Goal: Task Accomplishment & Management: Manage account settings

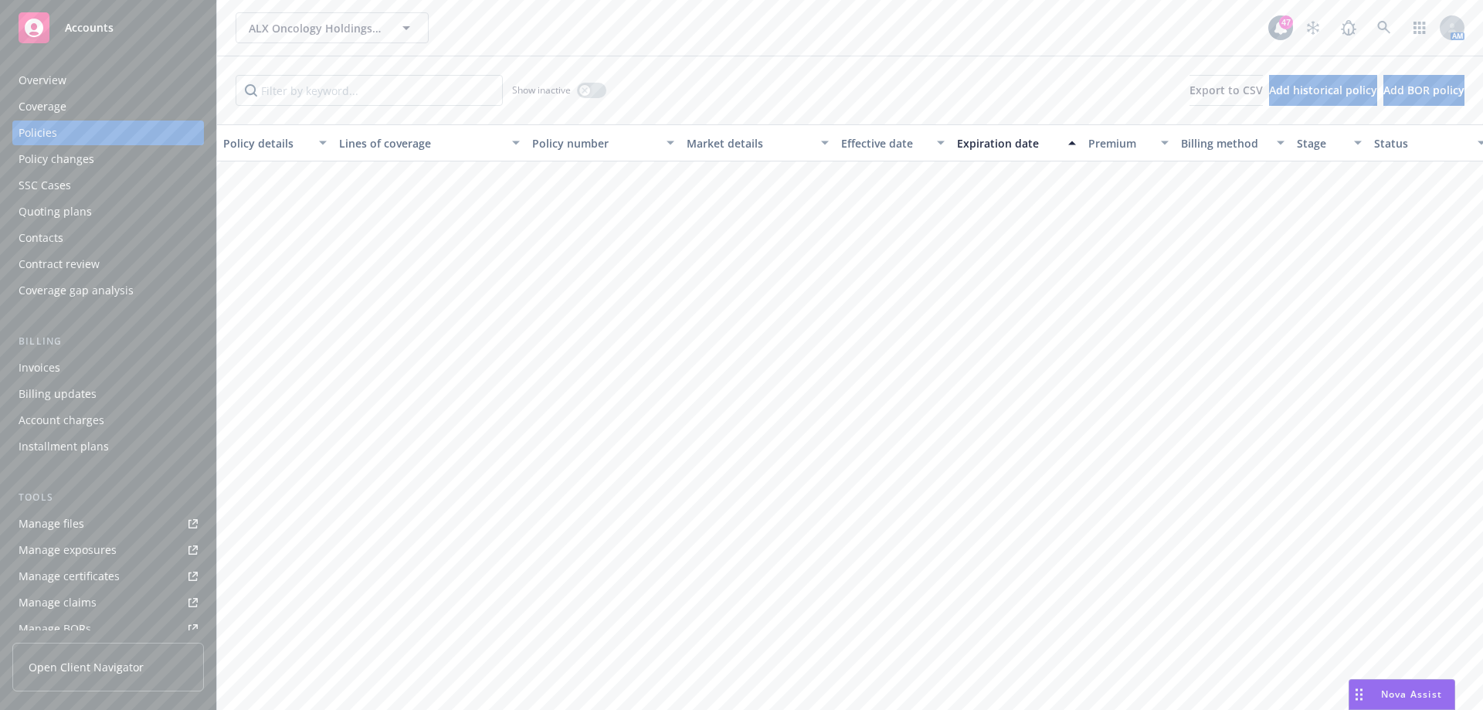
scroll to position [849, 0]
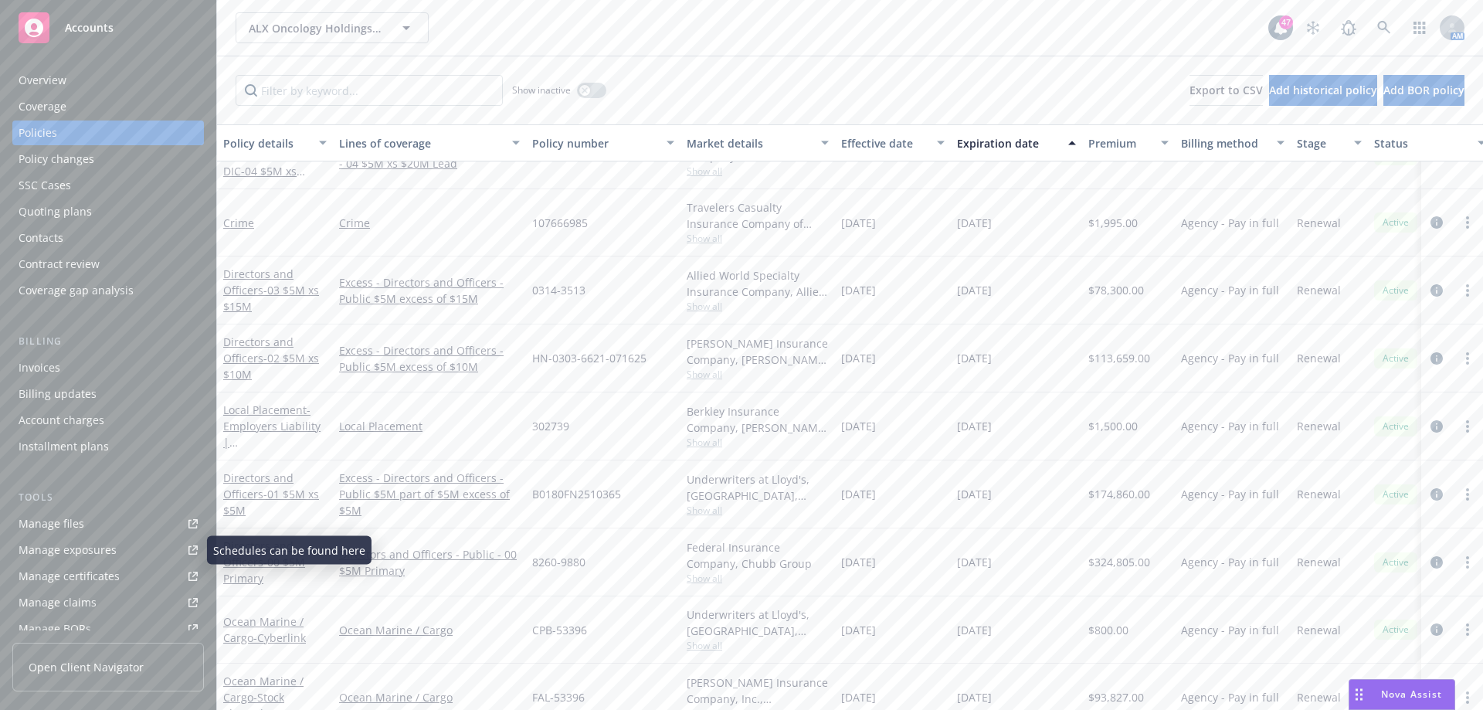
click at [73, 516] on div "Manage files" at bounding box center [52, 523] width 66 height 25
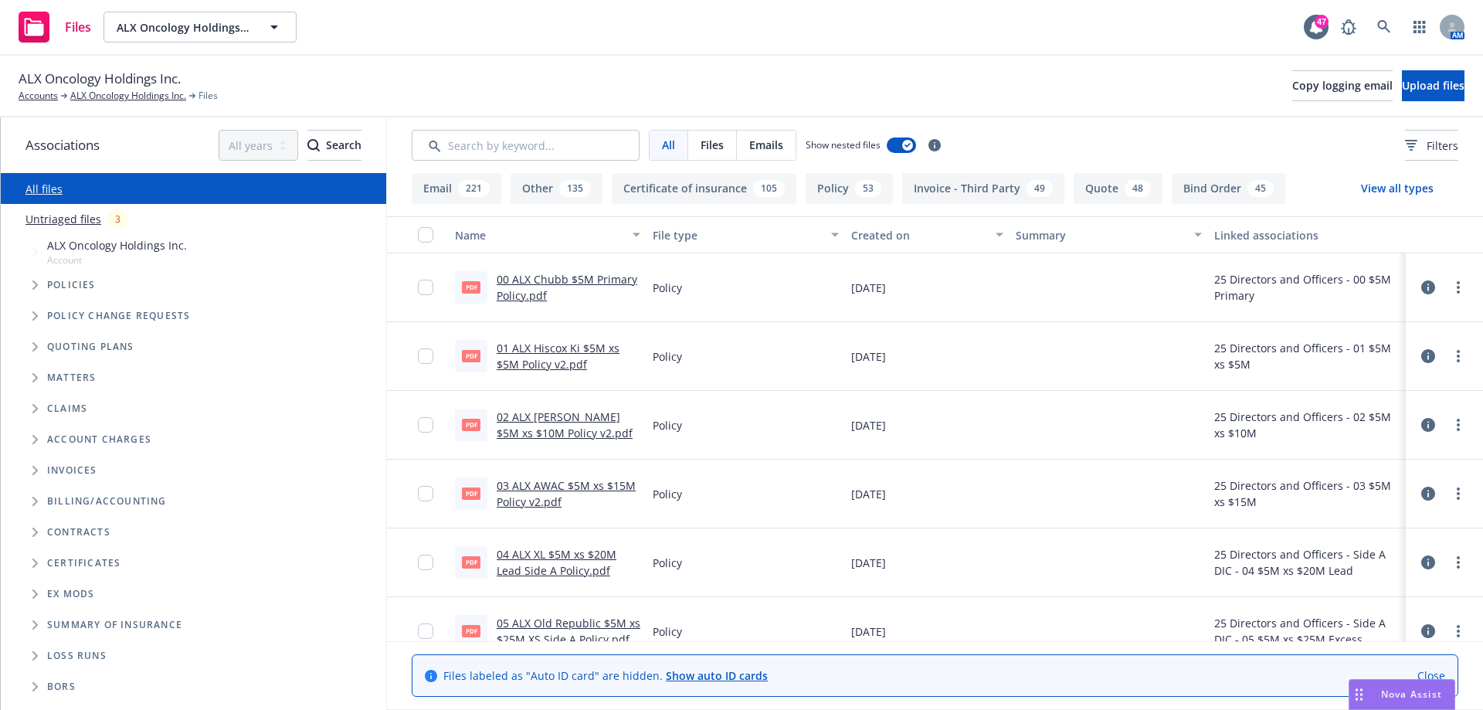
drag, startPoint x: 1373, startPoint y: 382, endPoint x: 1365, endPoint y: 344, distance: 38.8
drag, startPoint x: 1365, startPoint y: 344, endPoint x: 1399, endPoint y: 93, distance: 253.4
click at [1402, 93] on button "Upload files" at bounding box center [1433, 85] width 63 height 31
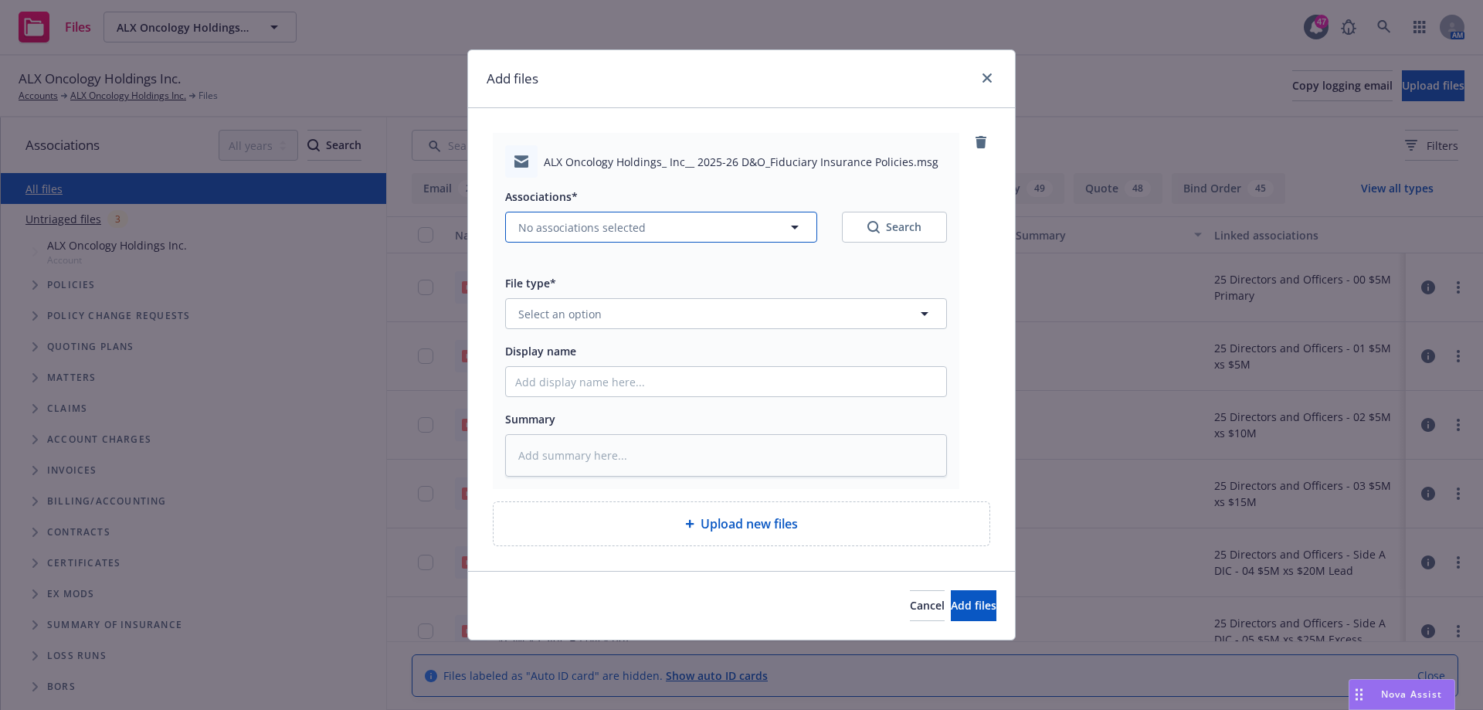
click at [635, 232] on span "No associations selected" at bounding box center [581, 227] width 127 height 16
type textarea "x"
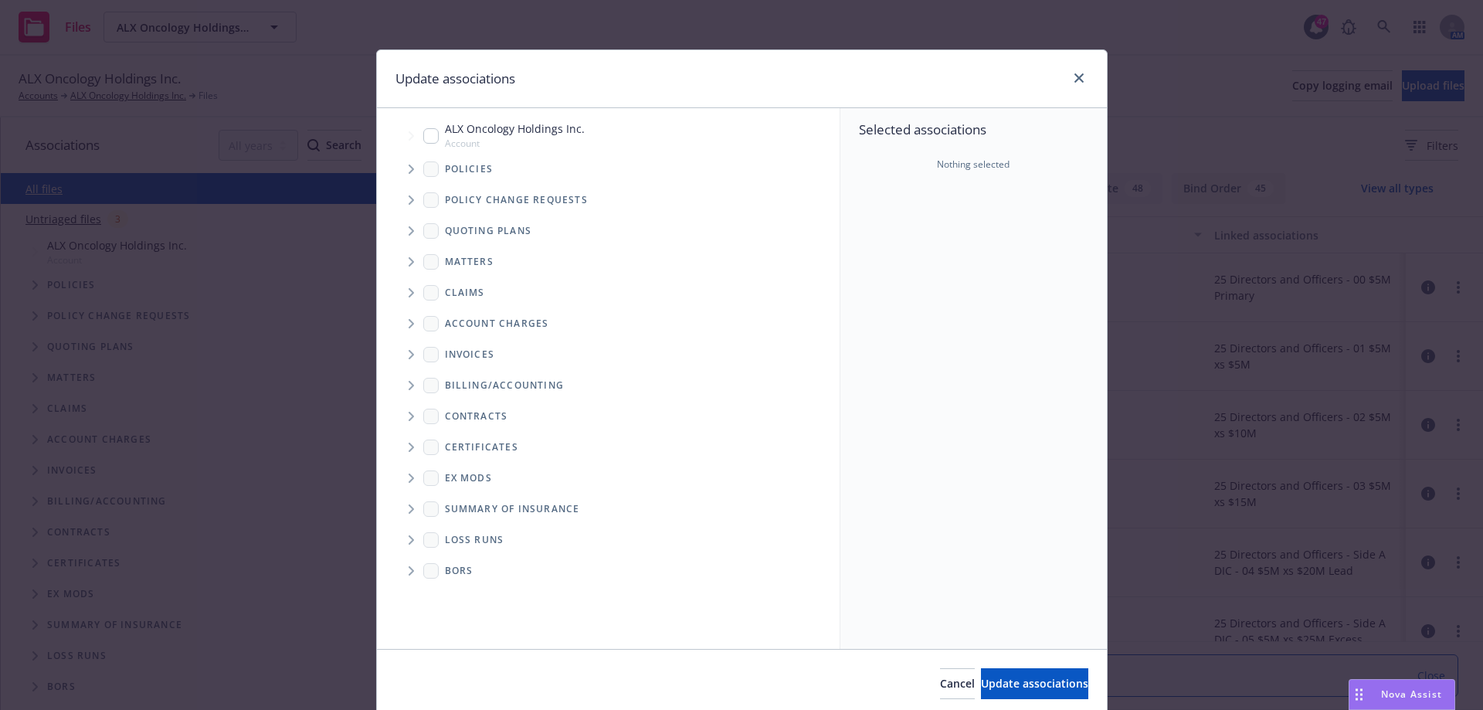
click at [423, 141] on input "Tree Example" at bounding box center [430, 135] width 15 height 15
checkbox input "true"
click at [415, 175] on span "Tree Example" at bounding box center [410, 169] width 25 height 25
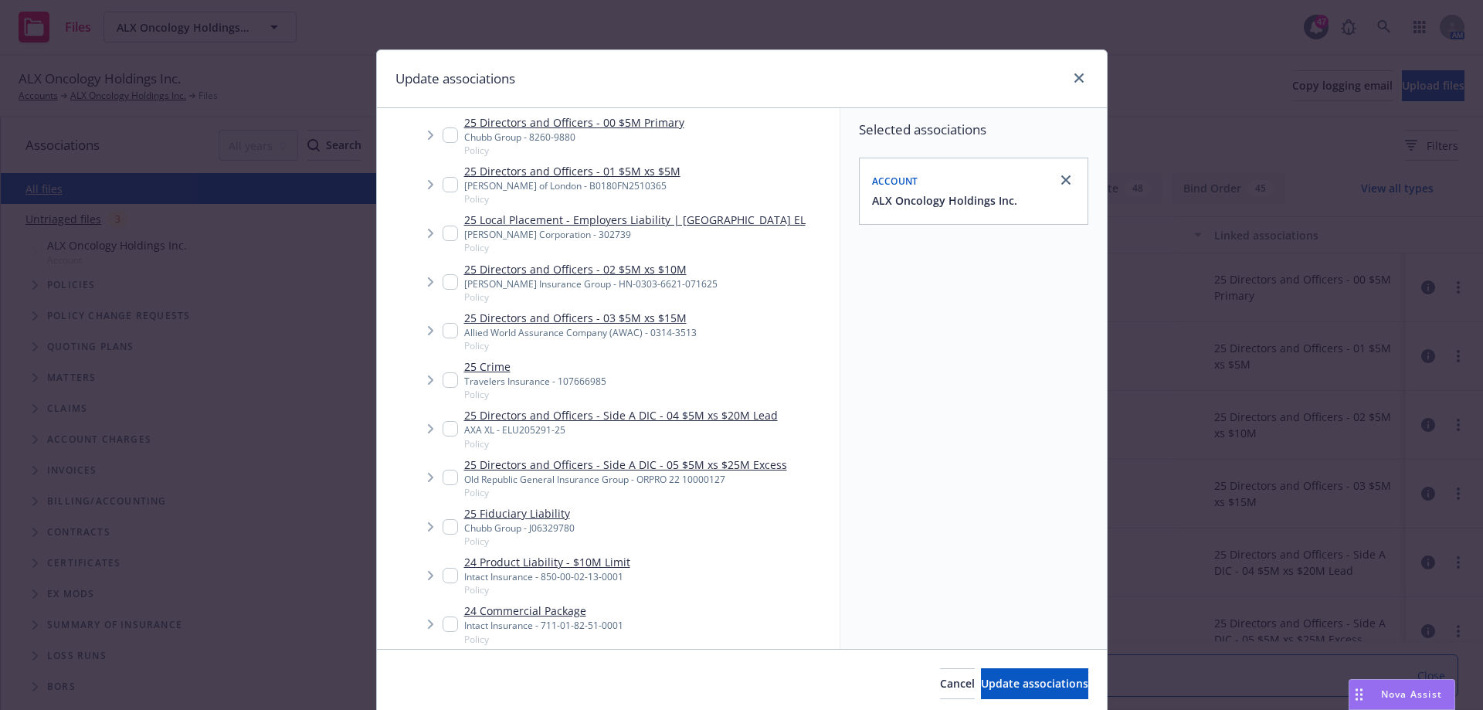
scroll to position [618, 0]
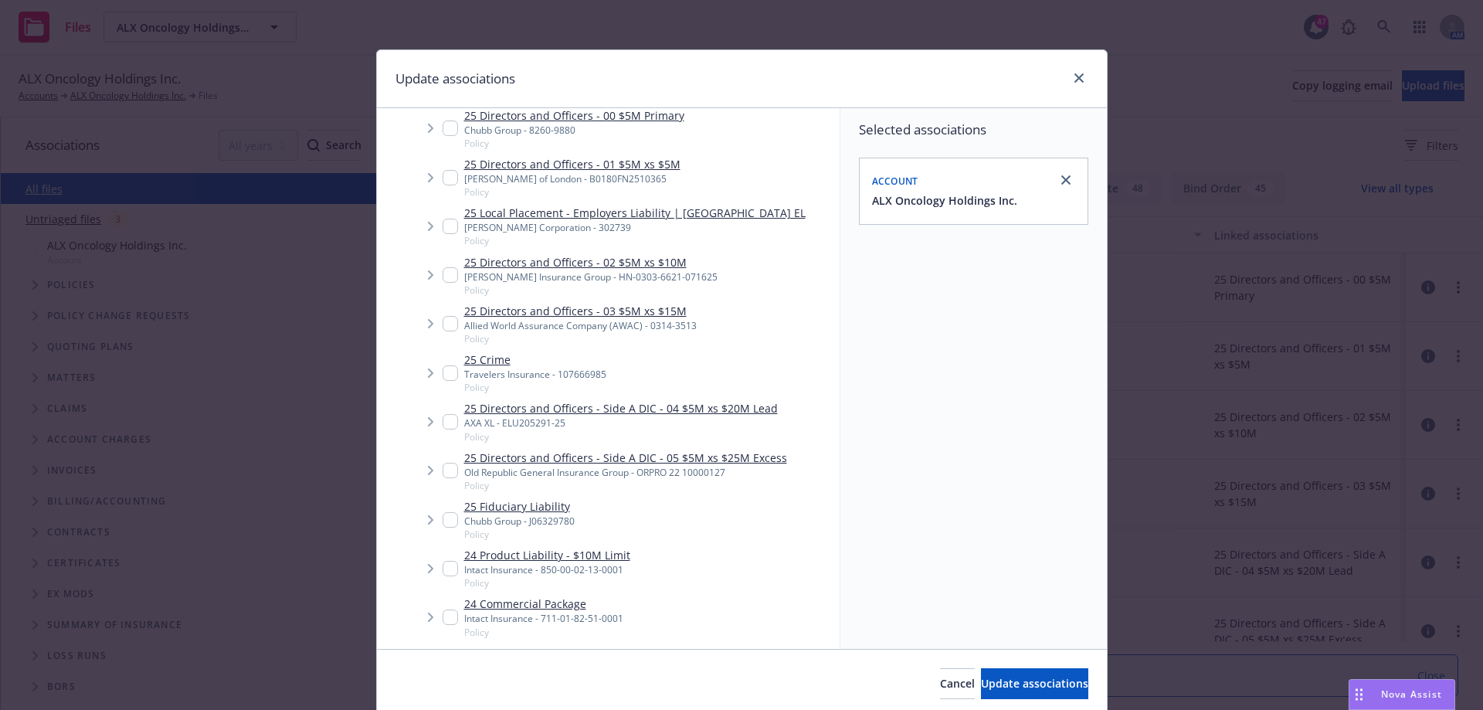
click at [442, 422] on input "Tree Example" at bounding box center [449, 421] width 15 height 15
checkbox input "true"
click at [443, 473] on input "Tree Example" at bounding box center [449, 470] width 15 height 15
checkbox input "true"
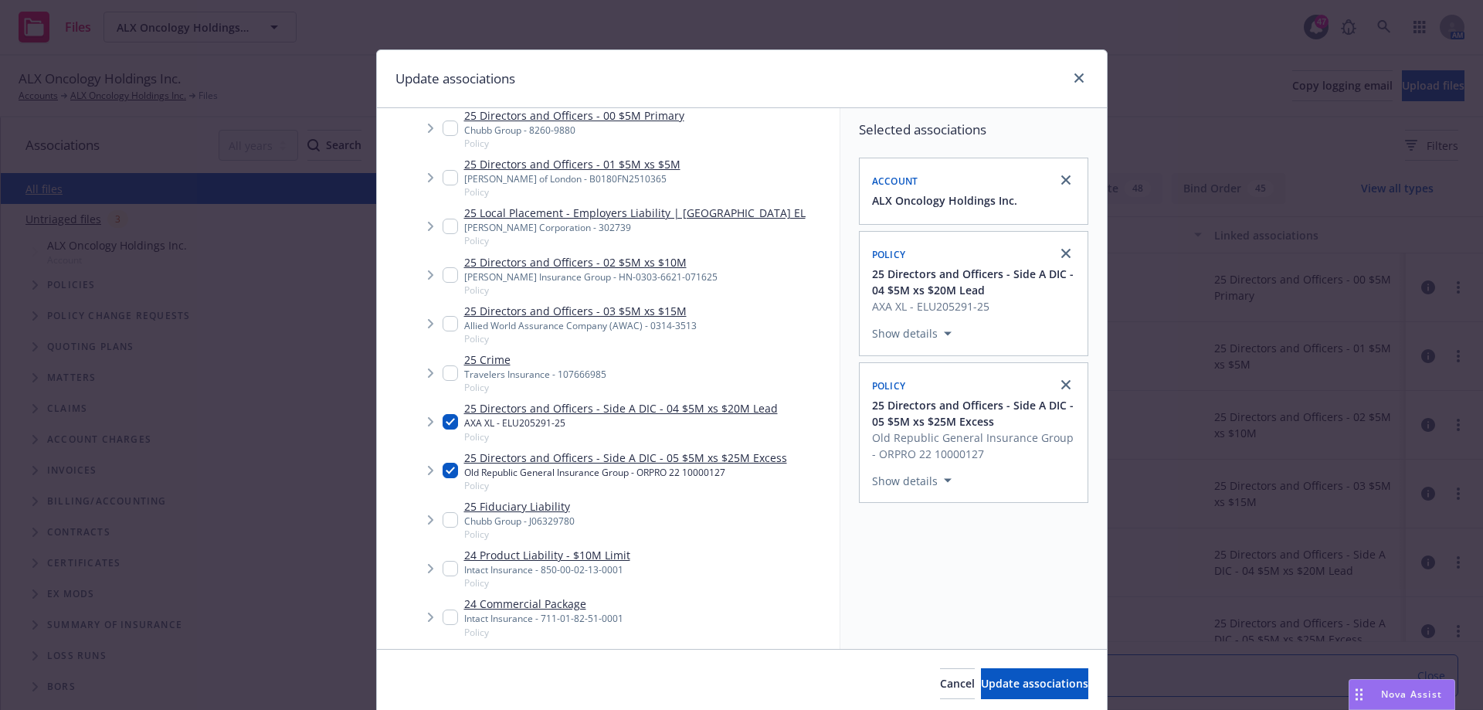
click at [443, 520] on input "Tree Example" at bounding box center [449, 519] width 15 height 15
checkbox input "true"
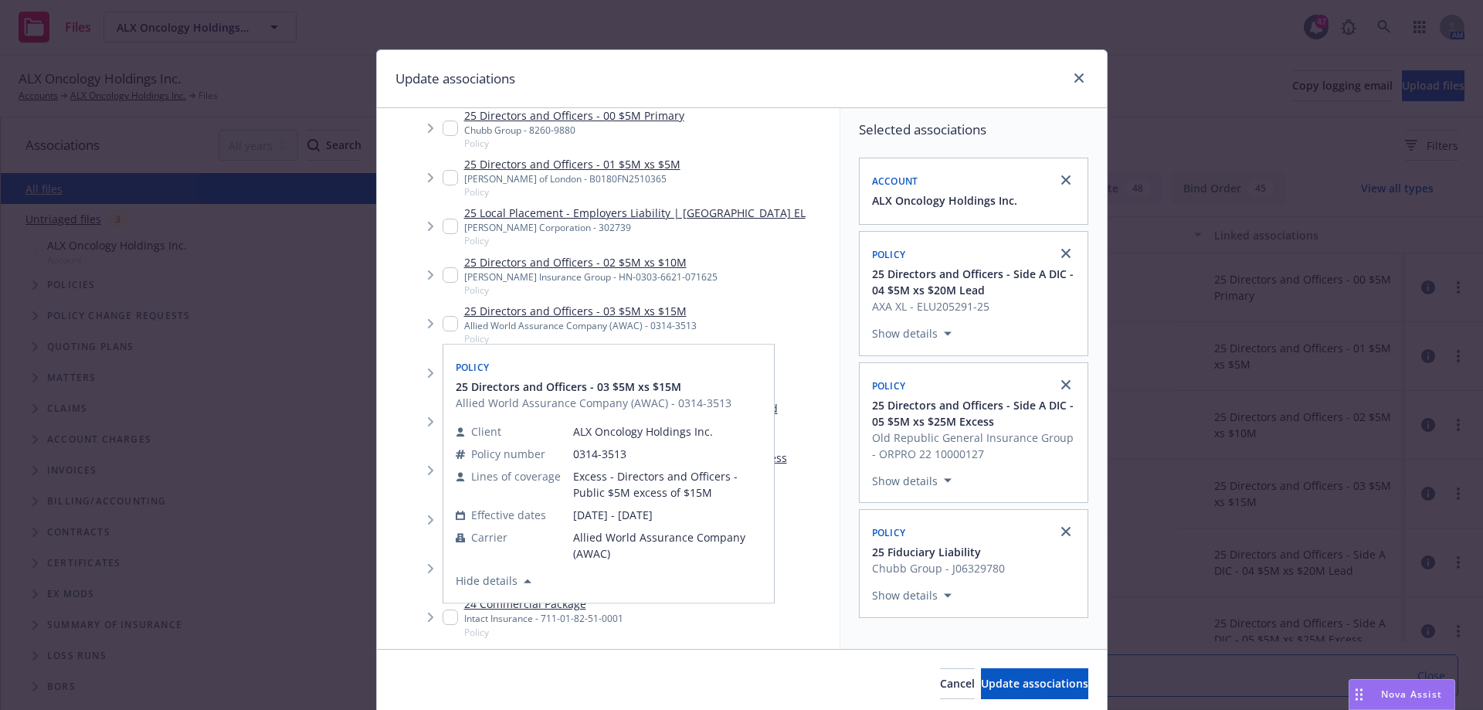
click at [442, 324] on input "Tree Example" at bounding box center [449, 323] width 15 height 15
checkbox input "true"
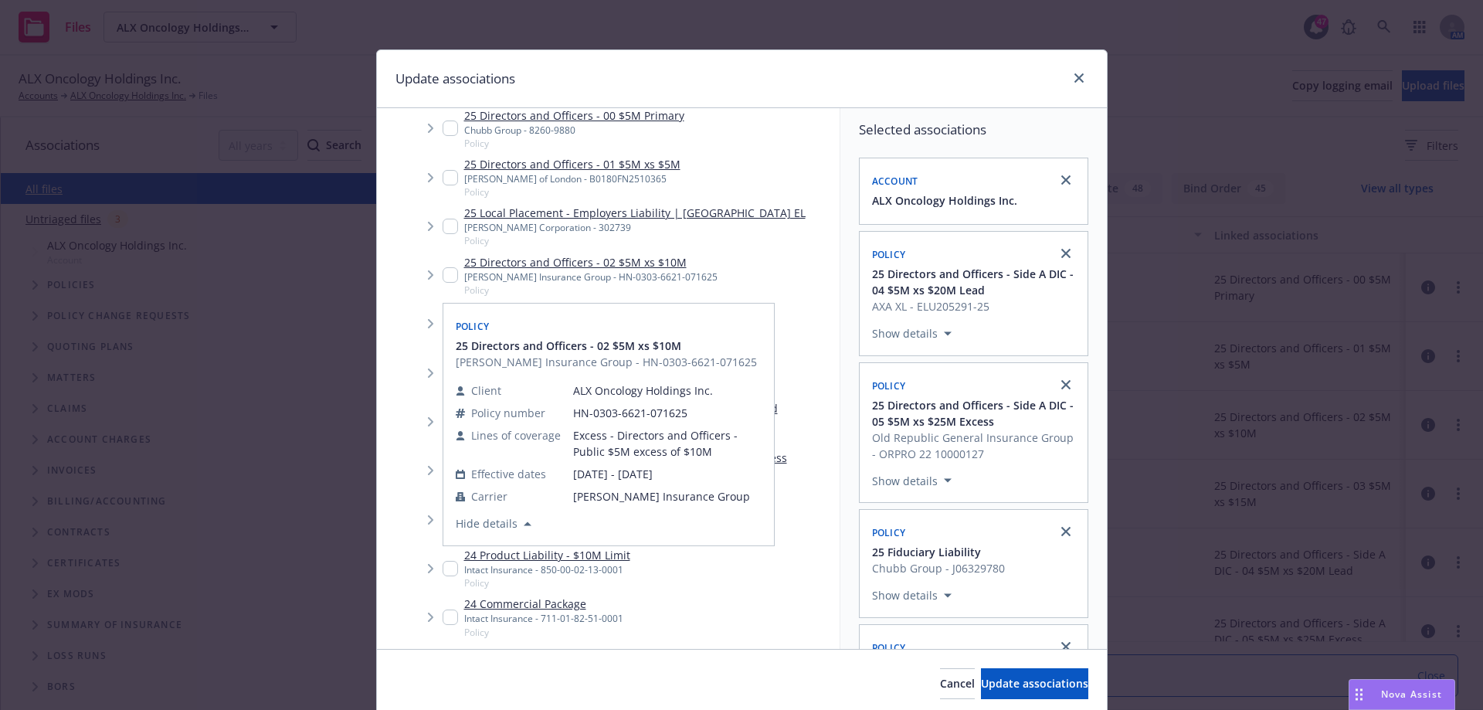
click at [446, 276] on input "Tree Example" at bounding box center [449, 274] width 15 height 15
checkbox input "true"
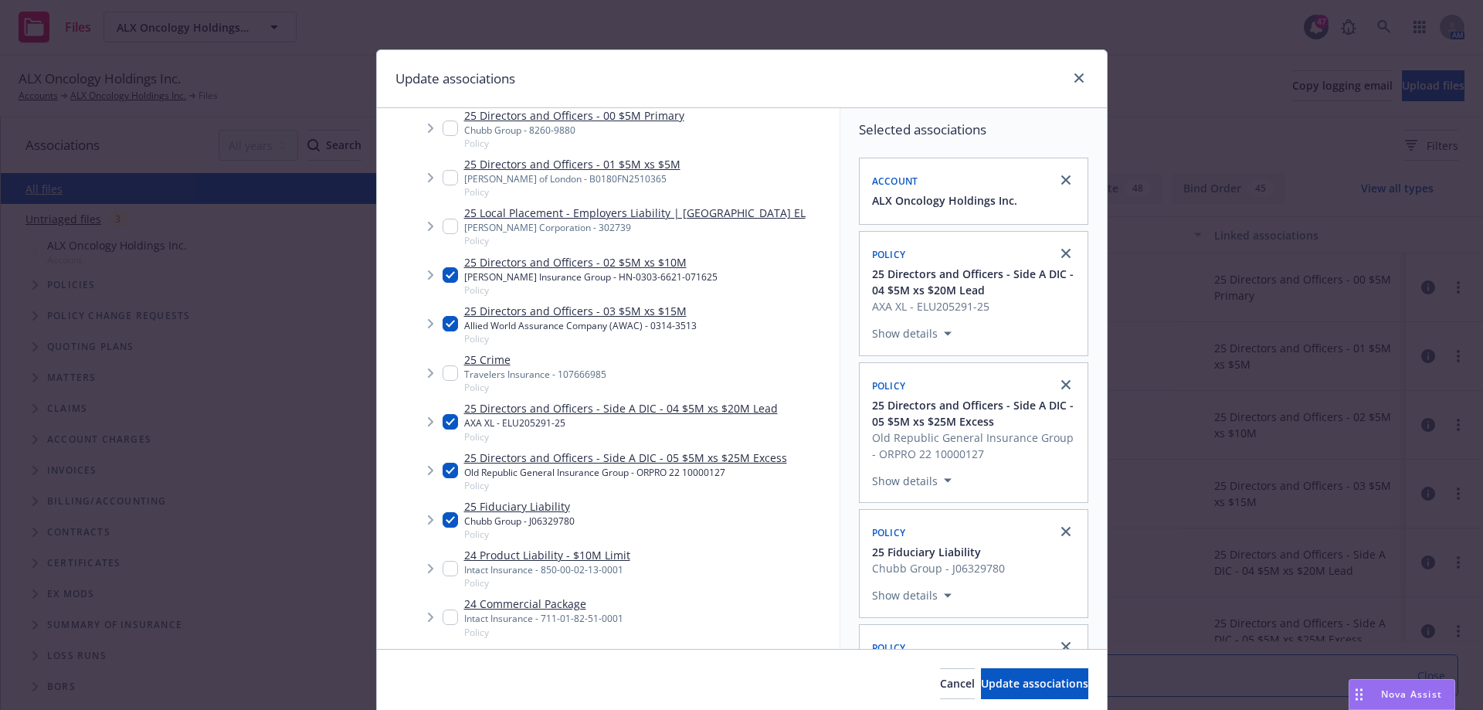
scroll to position [541, 0]
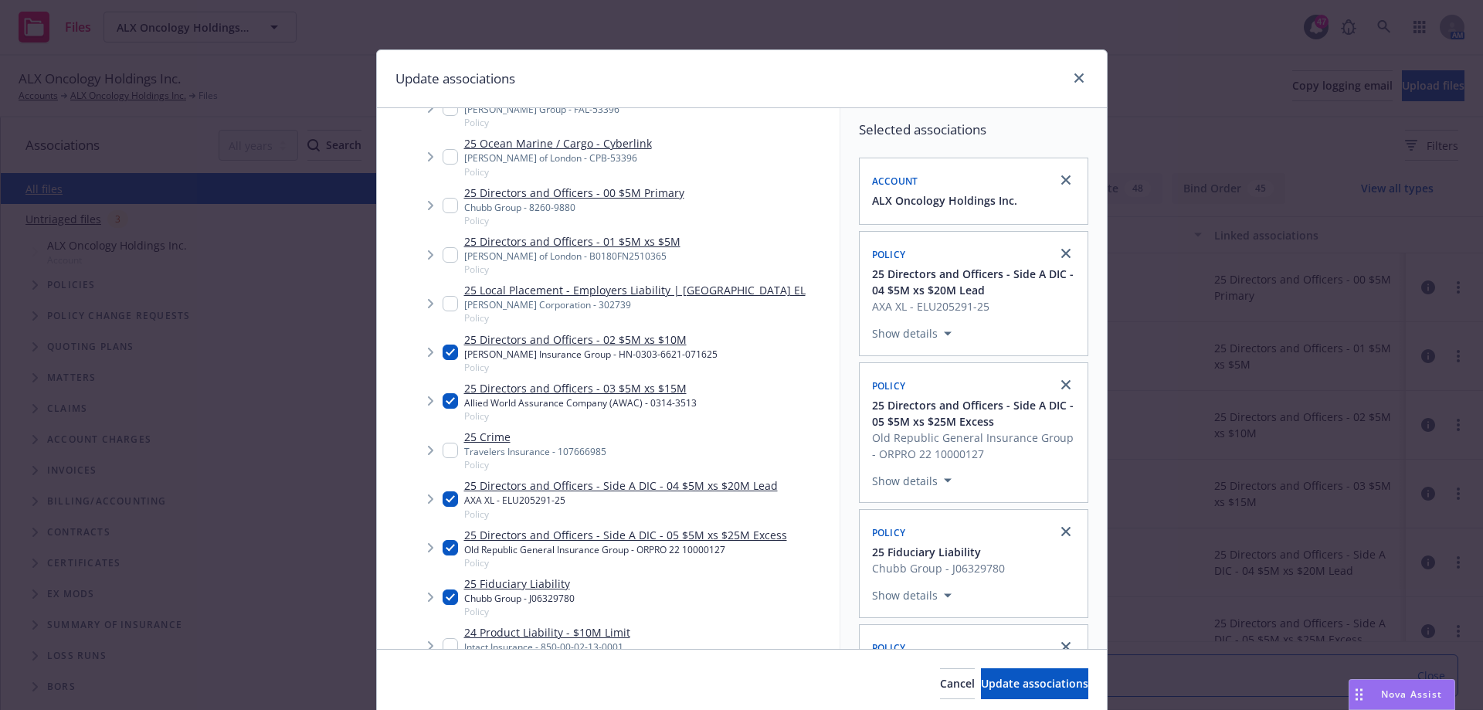
click at [443, 200] on input "Tree Example" at bounding box center [449, 205] width 15 height 15
checkbox input "true"
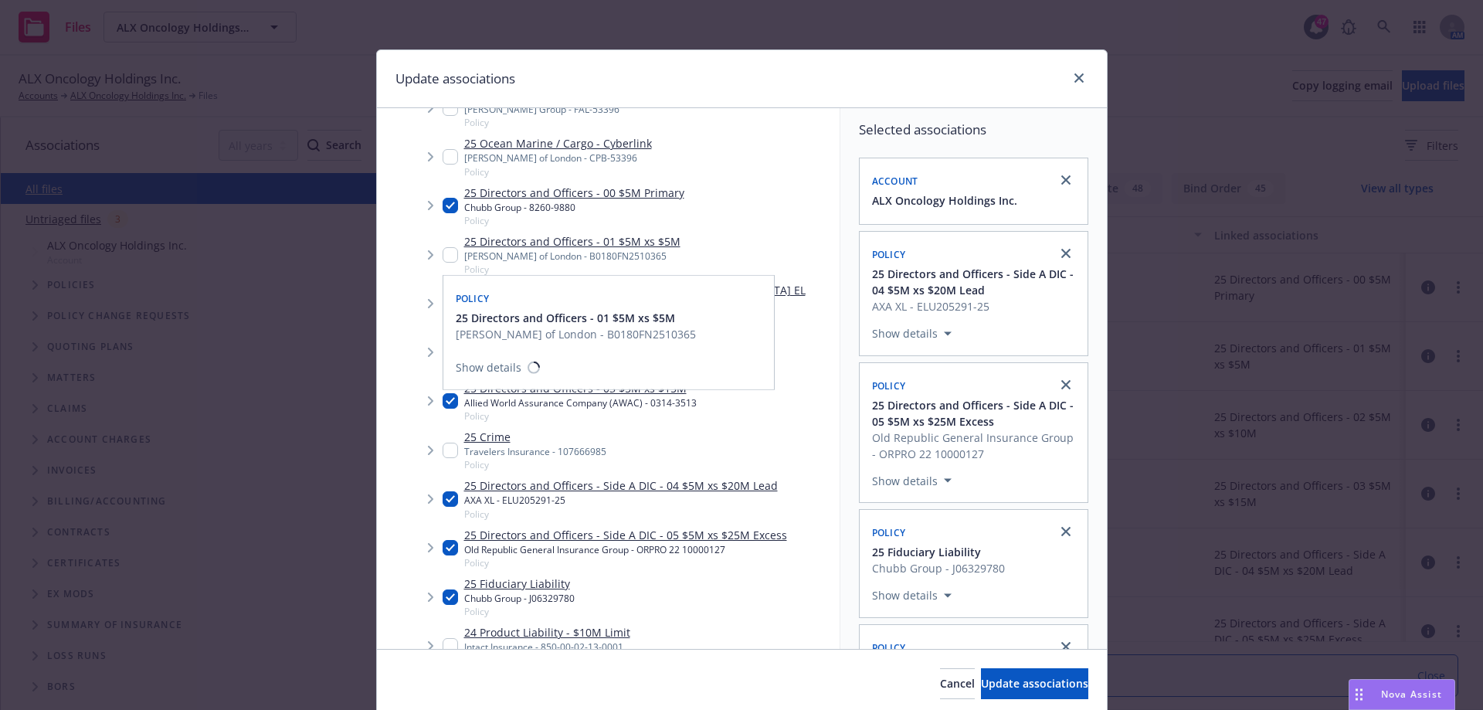
click at [446, 250] on input "Tree Example" at bounding box center [449, 254] width 15 height 15
checkbox input "true"
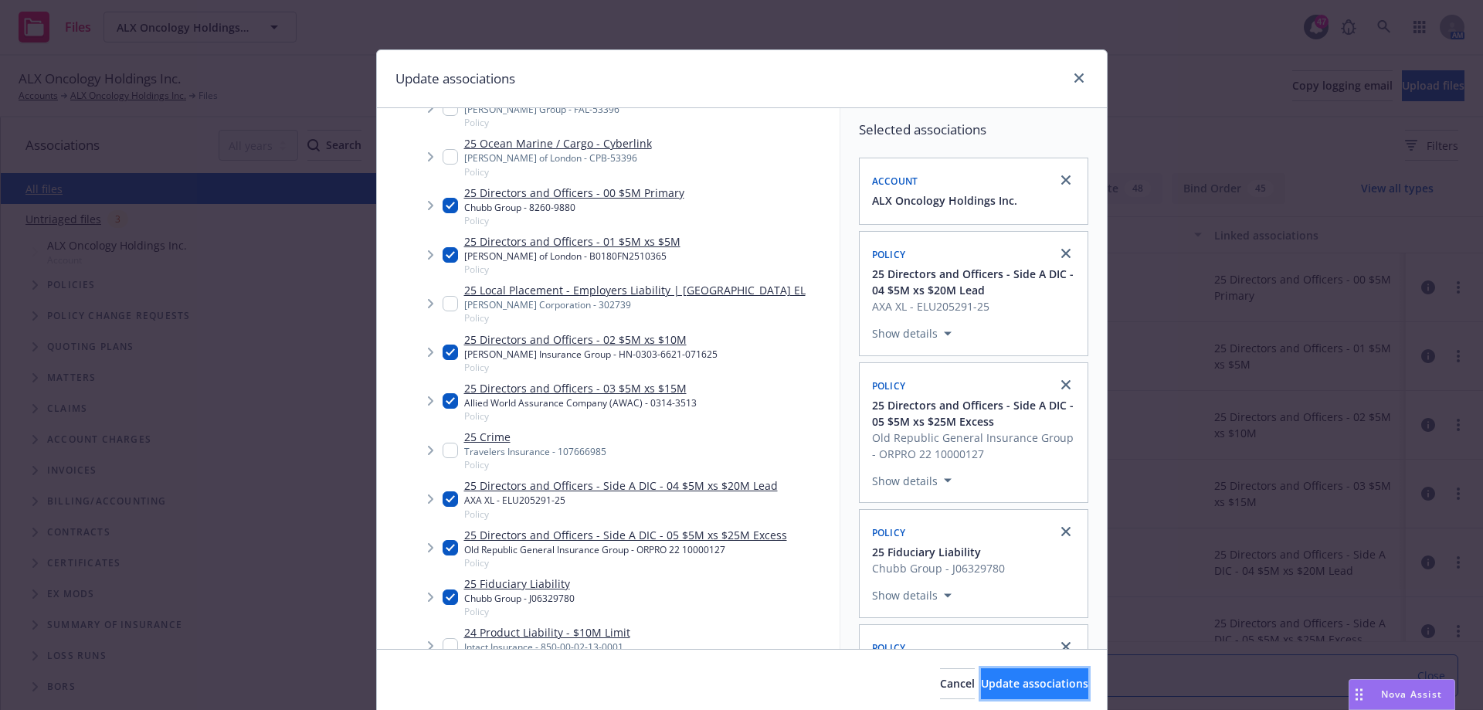
click at [1038, 680] on span "Update associations" at bounding box center [1034, 683] width 107 height 15
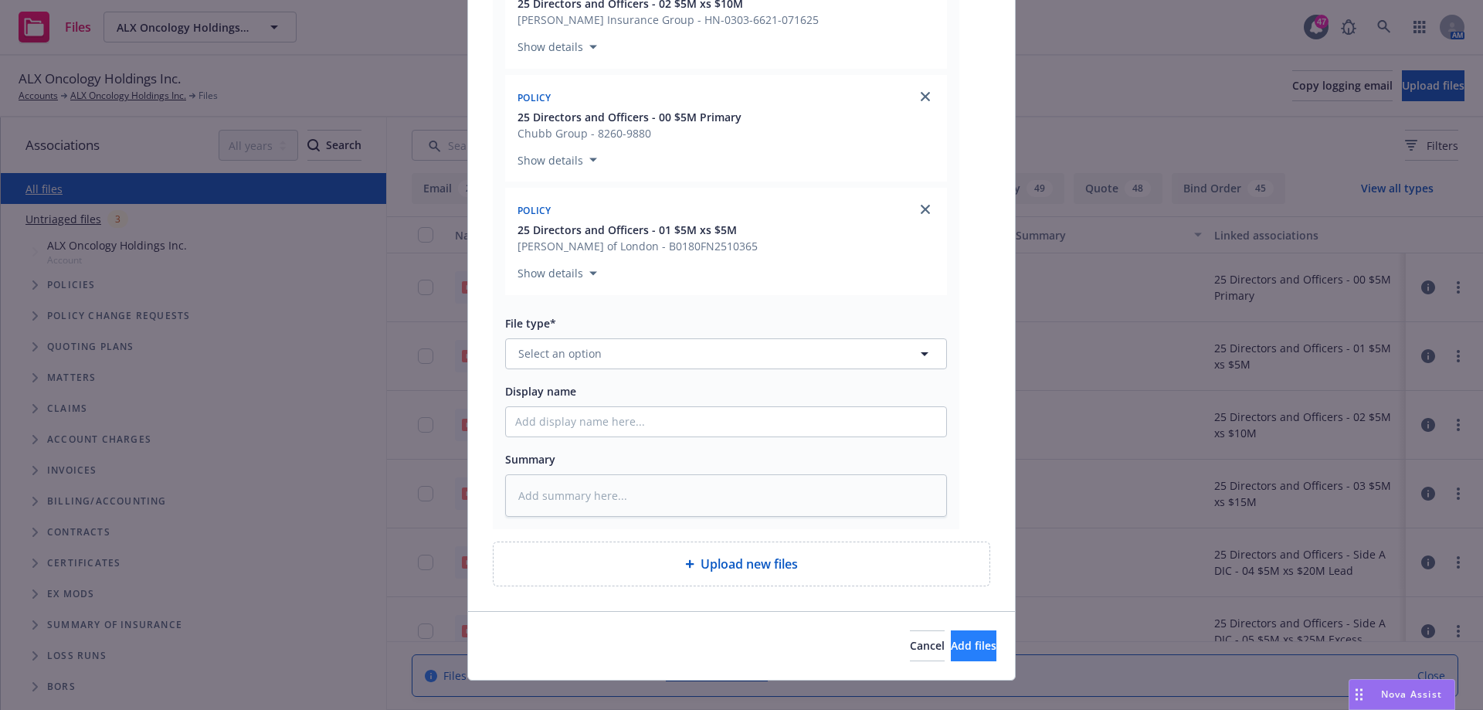
scroll to position [844, 0]
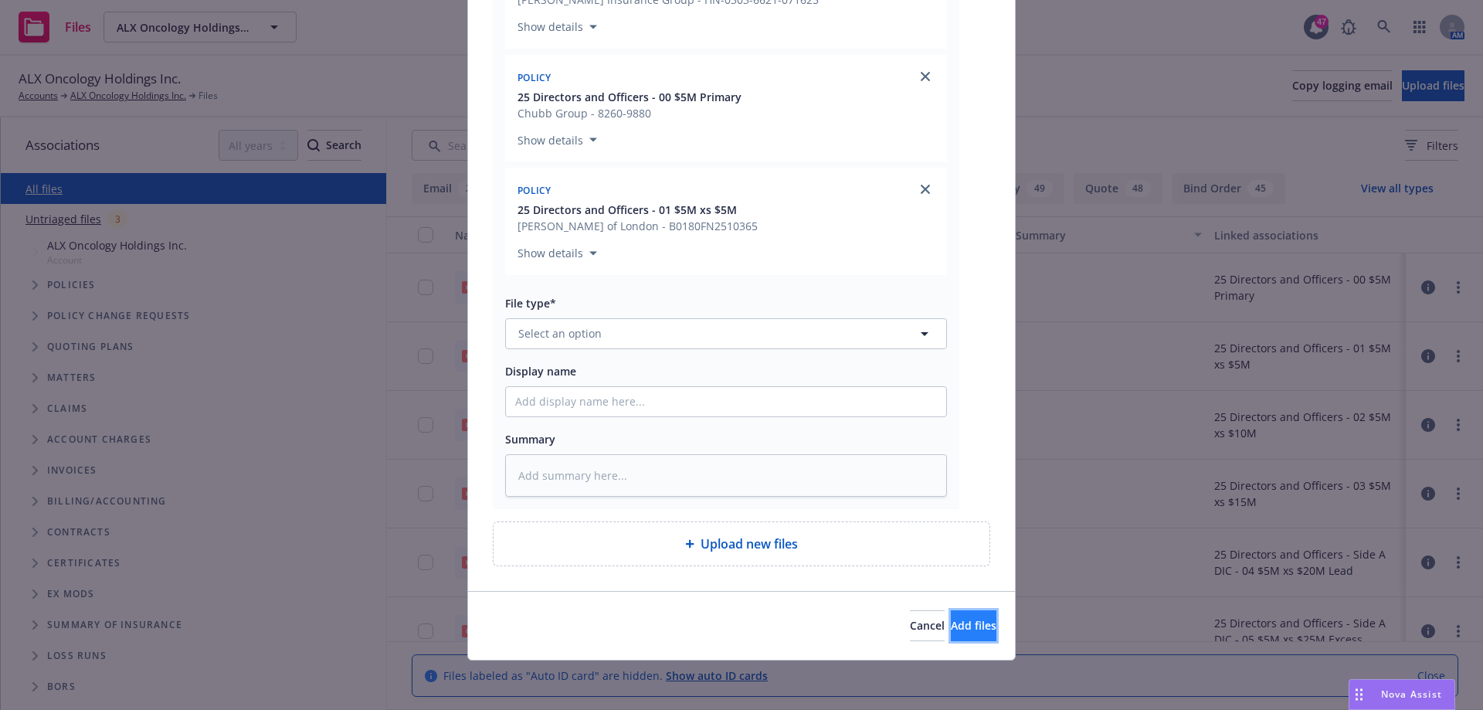
click at [951, 632] on span "Add files" at bounding box center [974, 625] width 46 height 15
type textarea "x"
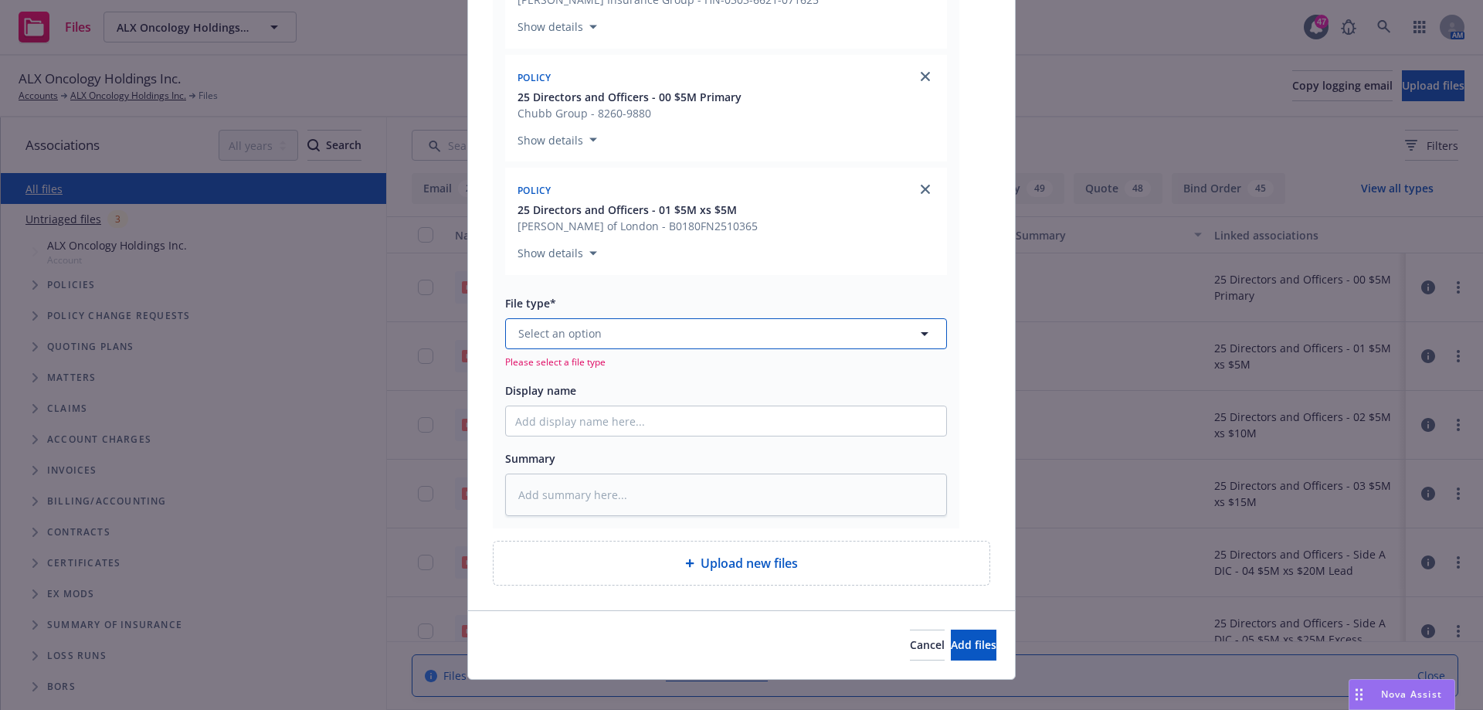
click at [688, 344] on button "Select an option" at bounding box center [726, 333] width 442 height 31
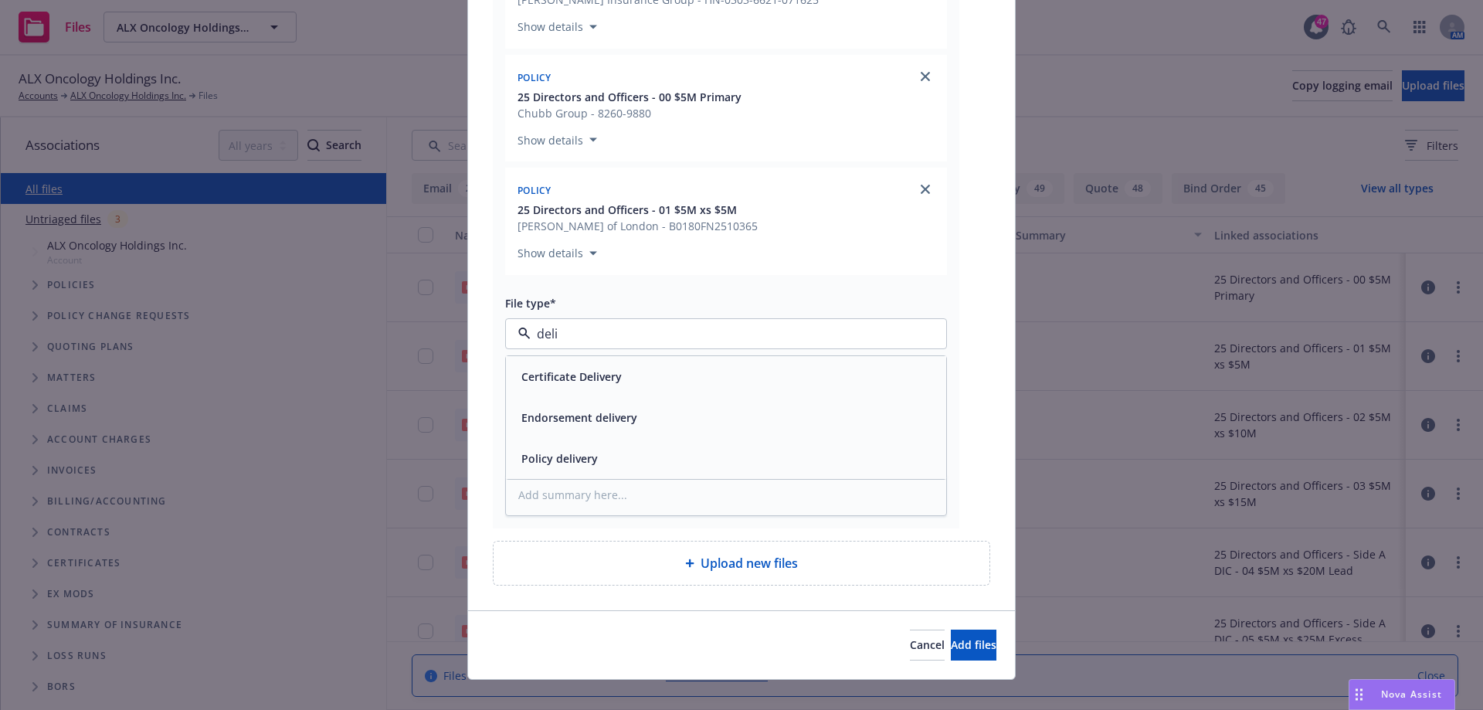
type input "deliv"
click at [571, 465] on span "Policy delivery" at bounding box center [559, 458] width 76 height 16
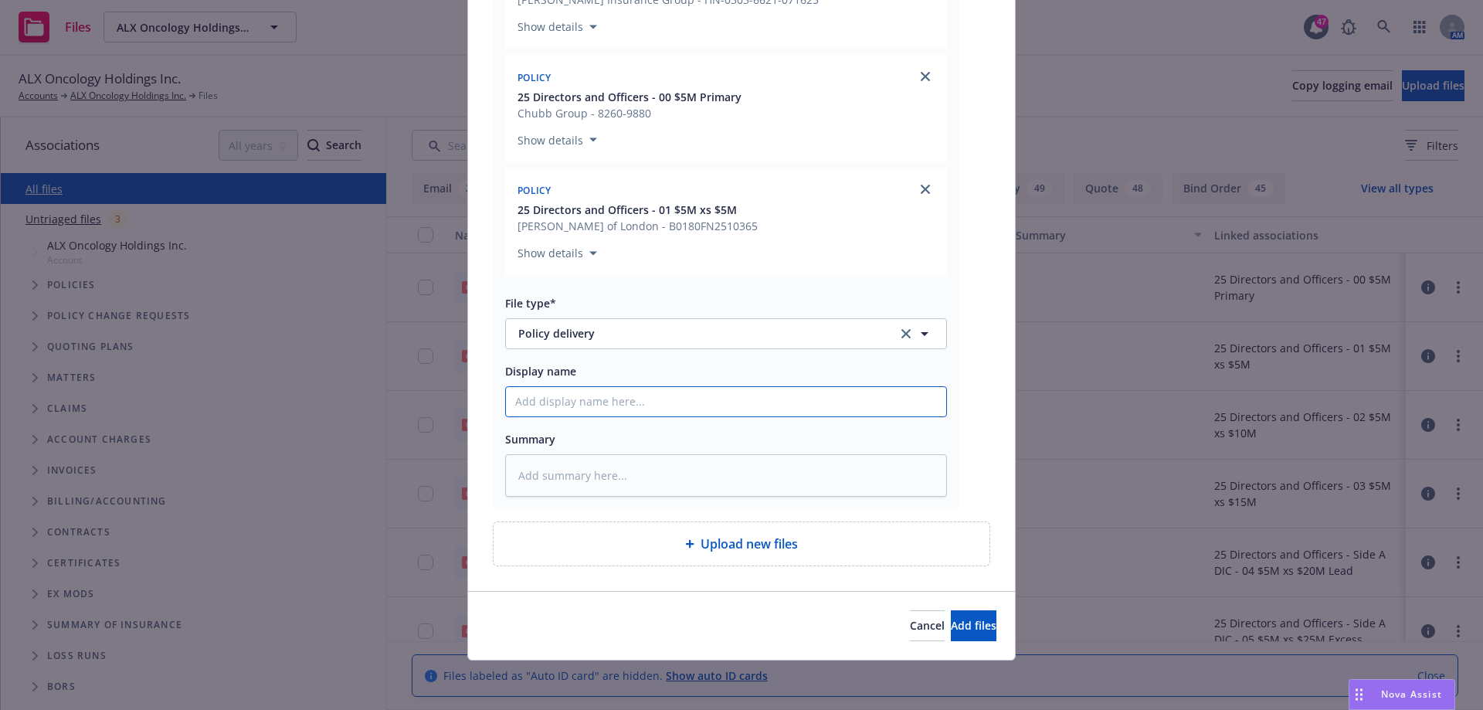
click at [629, 405] on input "Display name" at bounding box center [726, 401] width 440 height 29
type textarea "x"
type input "D"
type textarea "x"
type input "D&"
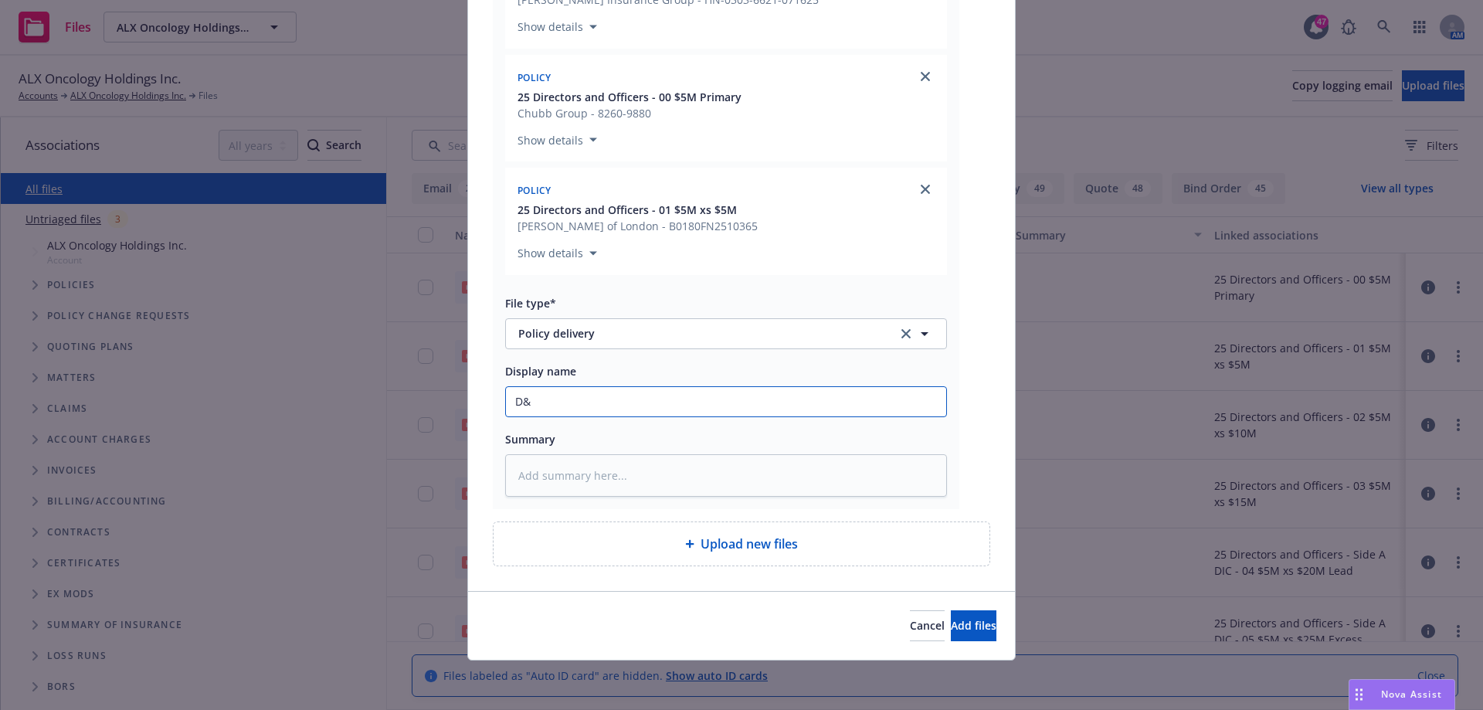
type textarea "x"
type input "D&O"
type textarea "x"
type input "D&O/"
type textarea "x"
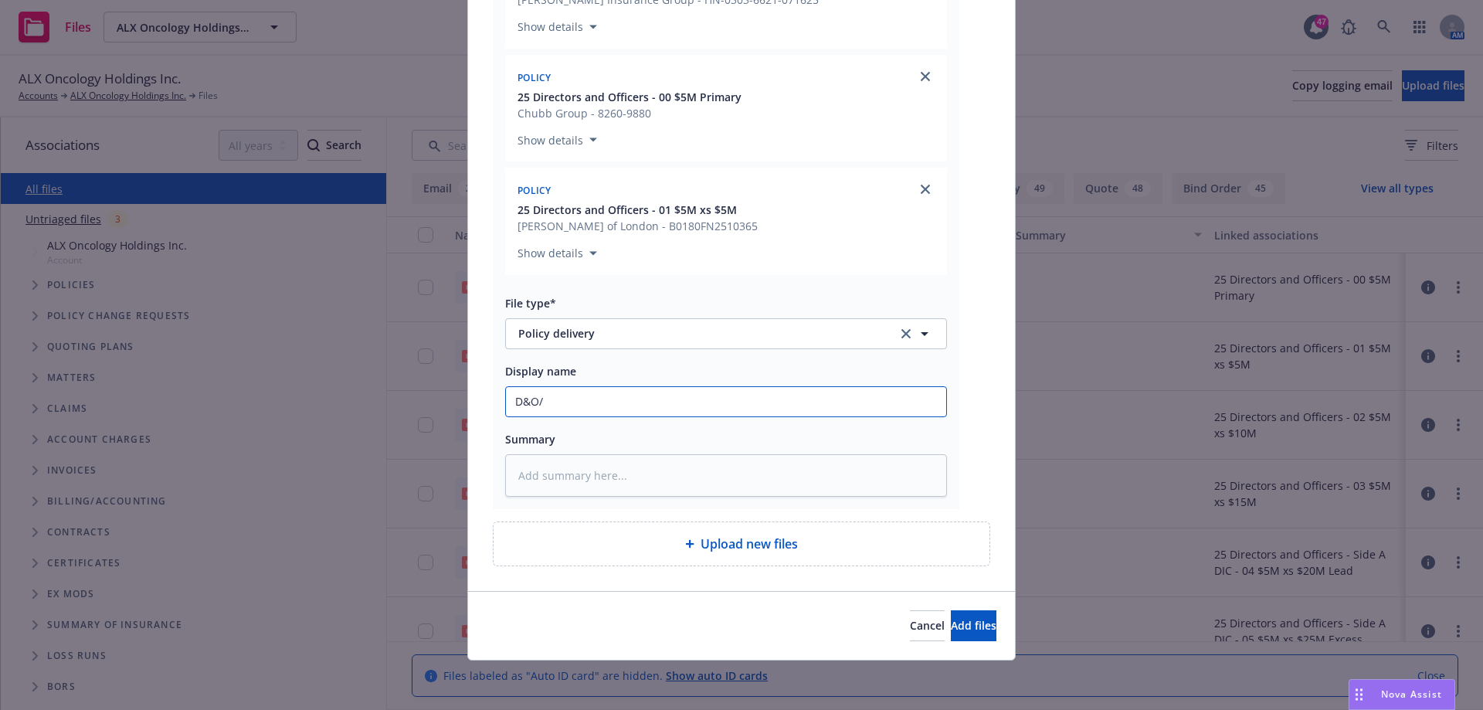
type input "D&O/E"
type textarea "x"
type input "D&O/EP"
type textarea "x"
type input "D&O/EPL"
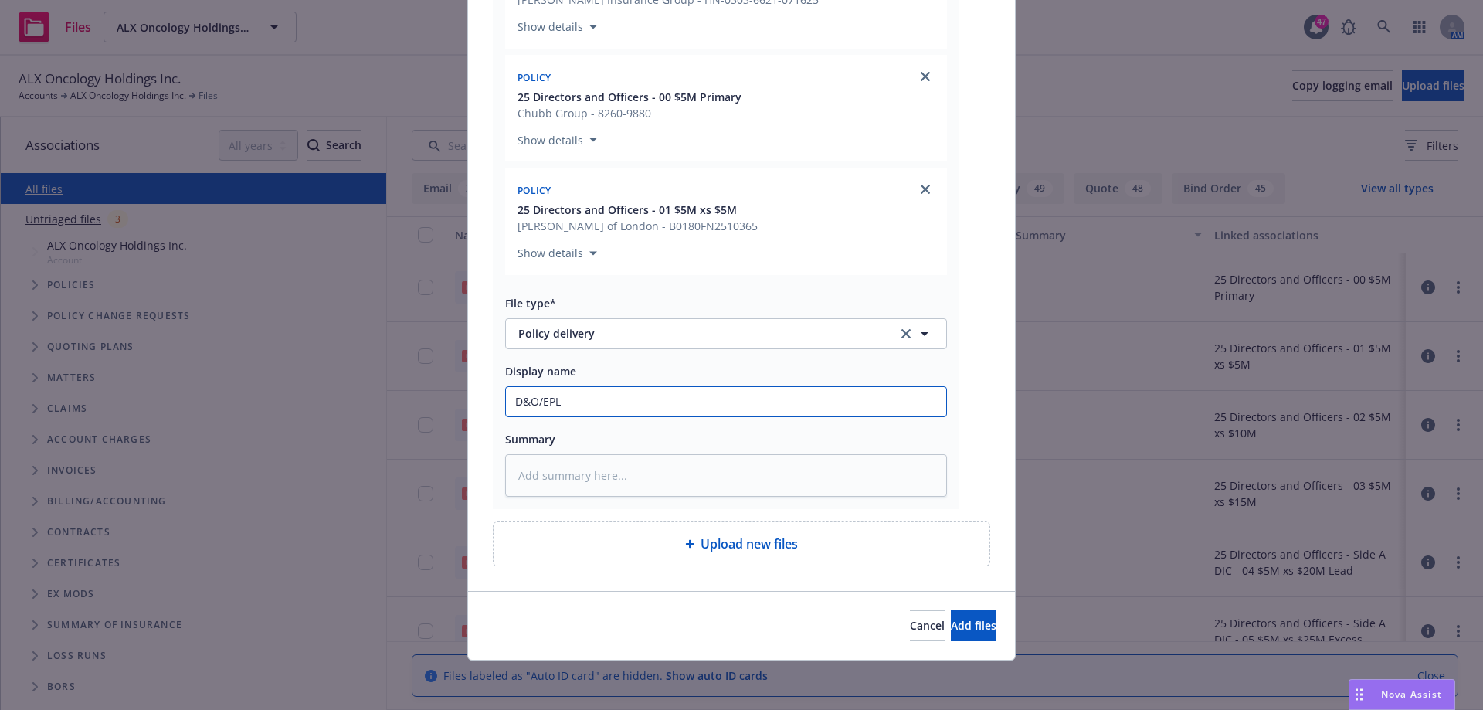
type textarea "x"
type input "D&O/EPL"
type textarea "x"
type input "D&O/EPL P"
type textarea "x"
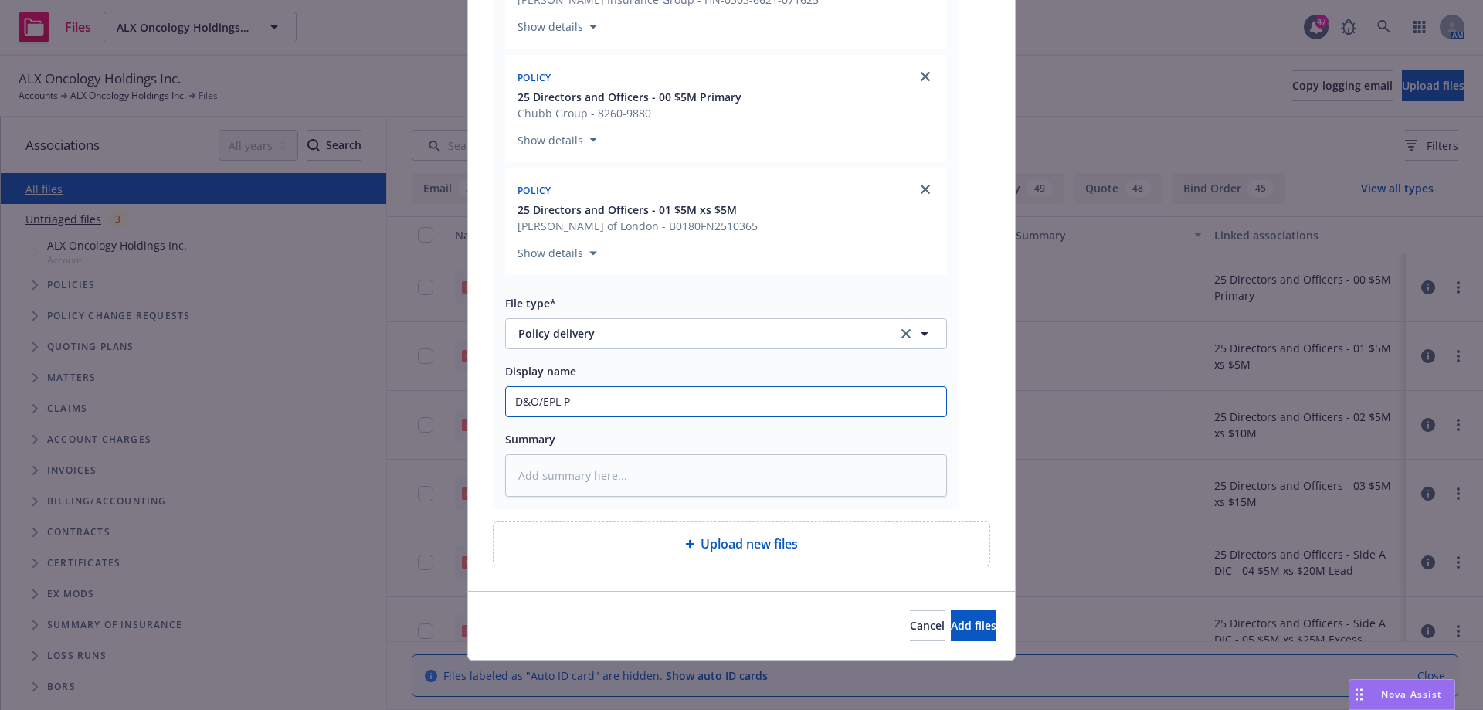
type input "D&O/EPL Po"
type textarea "x"
type input "D&O/EPL Pol"
type textarea "x"
type input "D&O/EPL Poli"
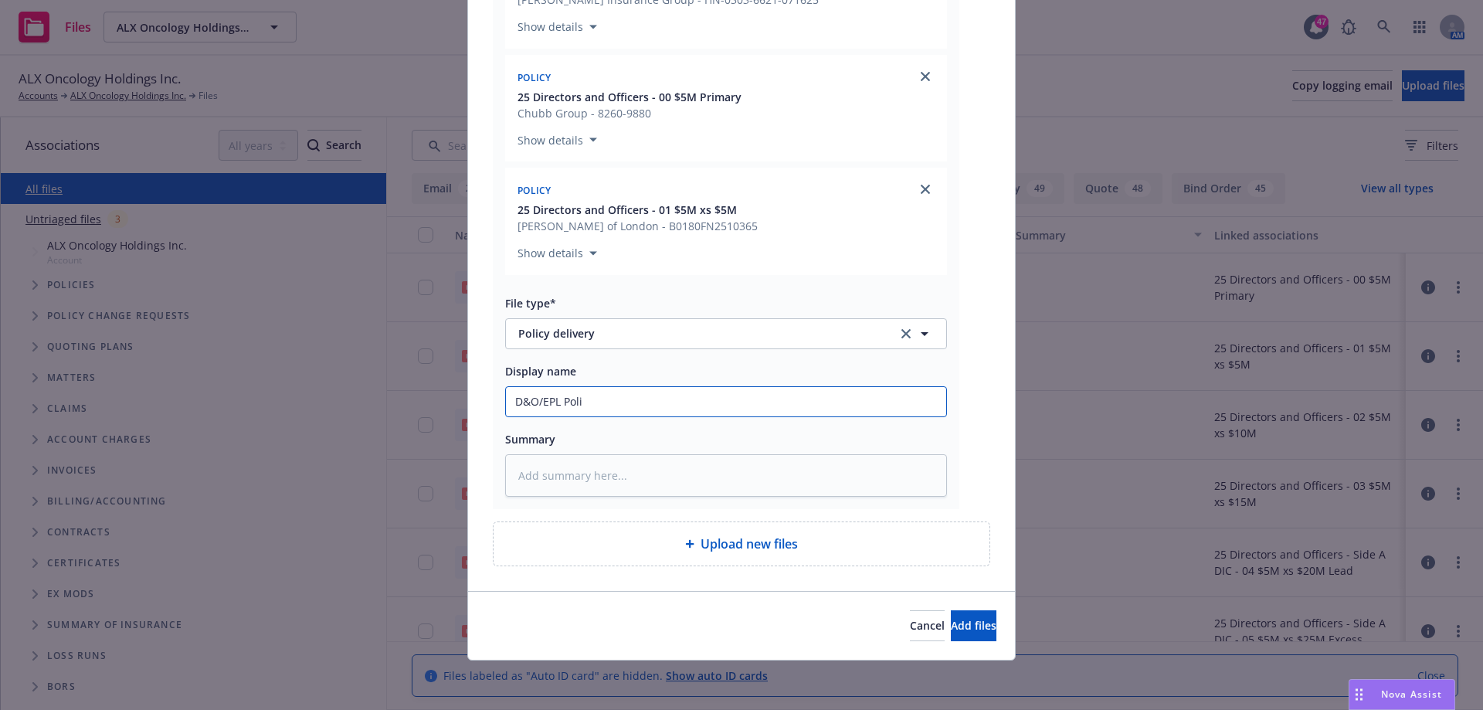
type textarea "x"
type input "D&O/EPL Polic"
type textarea "x"
type input "D&O/EPL Polici"
type textarea "x"
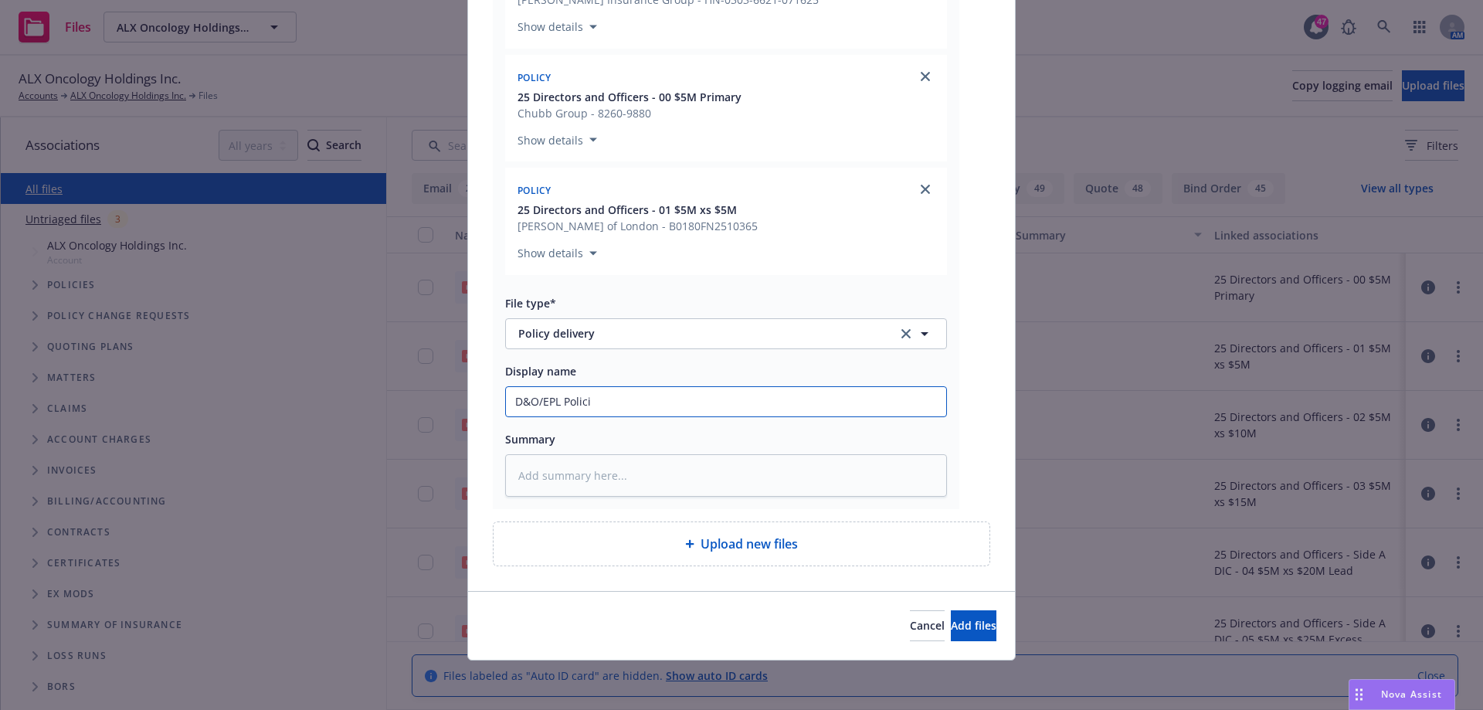
type input "D&O/EPL Policie"
type textarea "x"
type input "D&O/EPL Policies"
type textarea "x"
type input "D&O/EPL Policies"
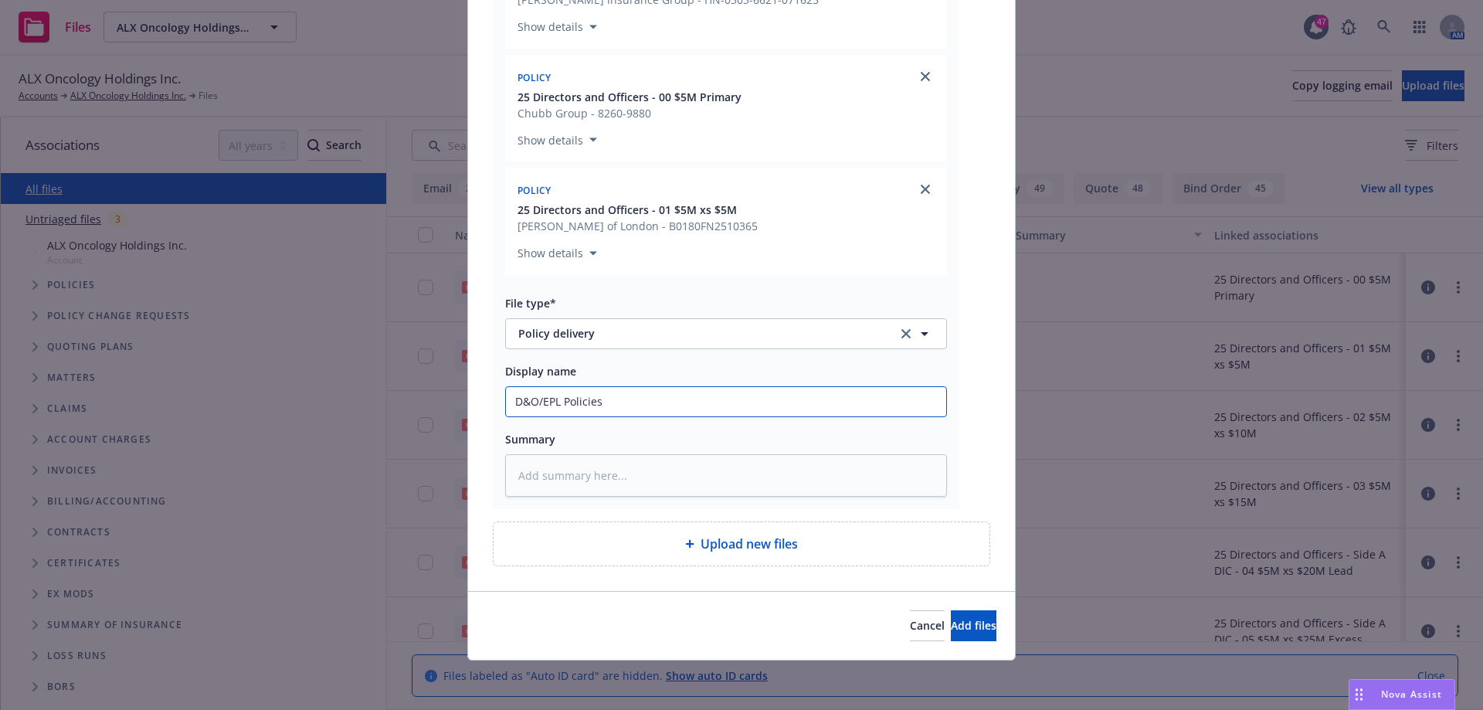
type textarea "x"
type input "D&O/EPL Policies S"
type textarea "x"
type input "D&O/EPL Policies Se"
type textarea "x"
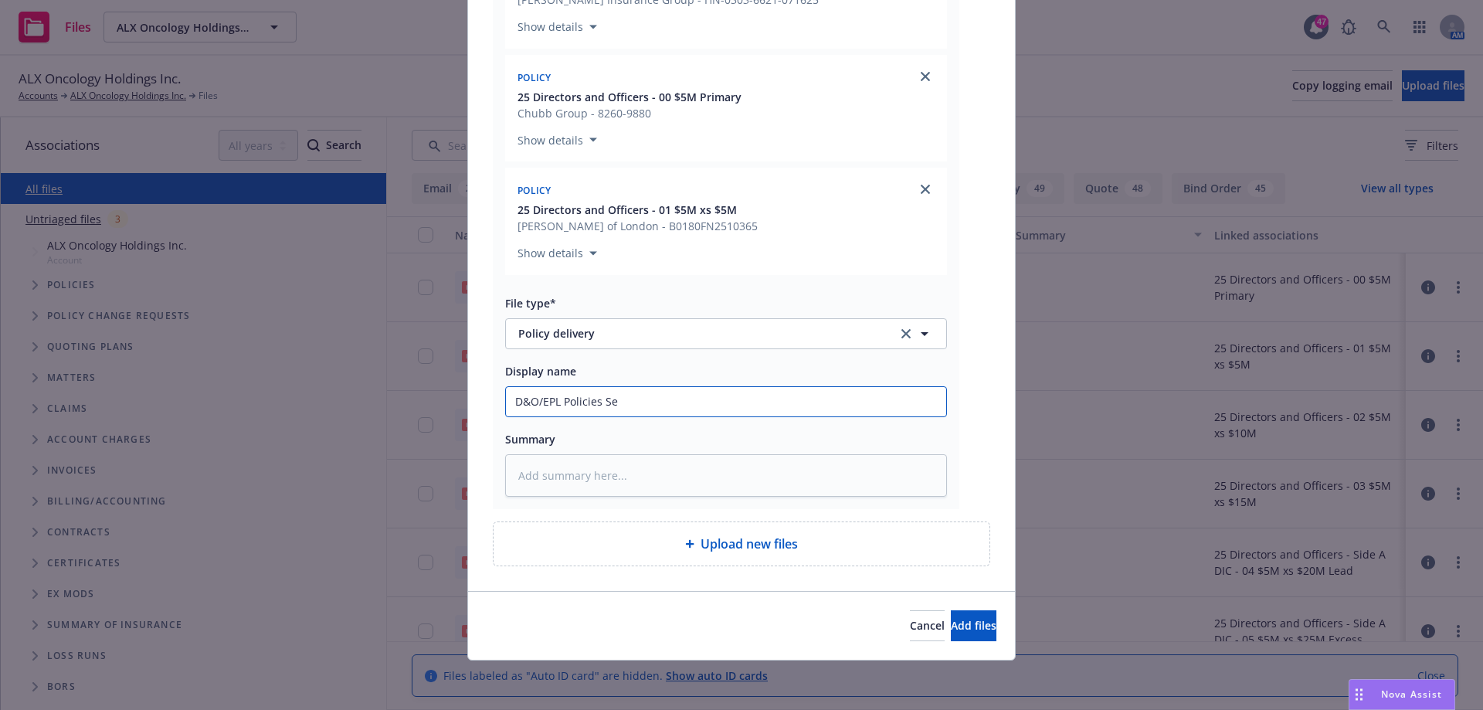
type input "D&O/EPL Policies Sen"
type textarea "x"
type input "D&O/EPL Policies Sent"
type textarea "x"
type input "D&O/EPL Policies Sent"
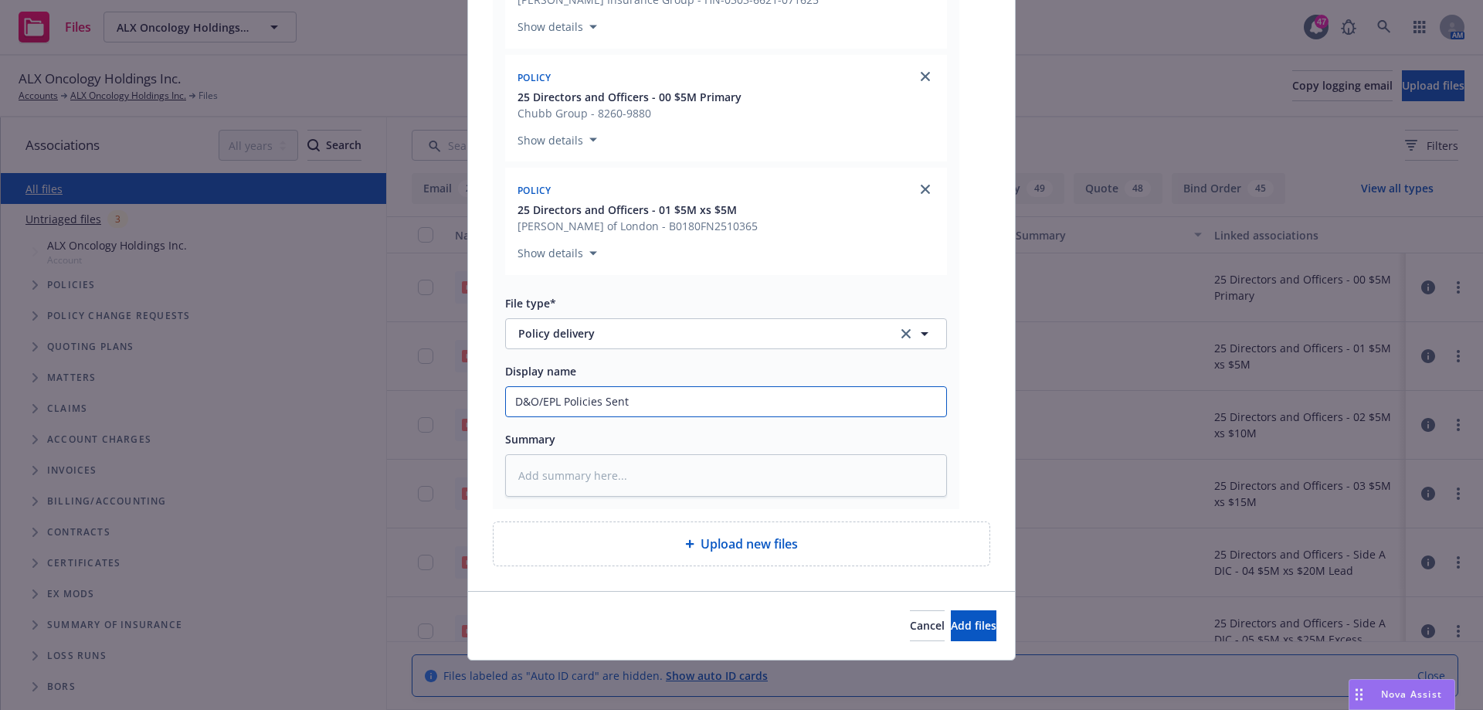
type textarea "x"
type input "D&O/EPL Policies Sent to"
type textarea "x"
type input "D&O/EPL Policies Sent to"
type textarea "x"
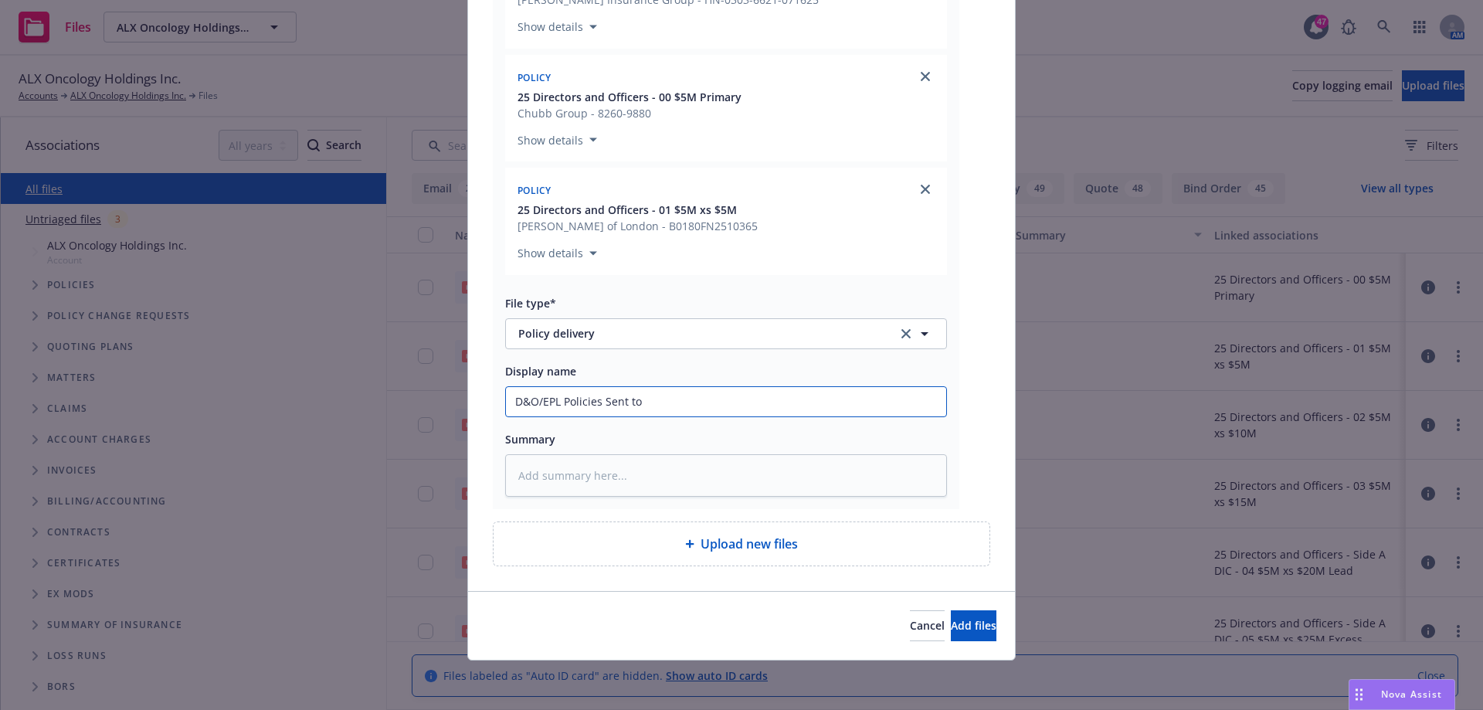
type input "D&O/EPL Policies Sent to c"
type textarea "x"
type input "D&O/EPL Policies Sent to cl"
type textarea "x"
type input "D&O/EPL Policies Sent to c"
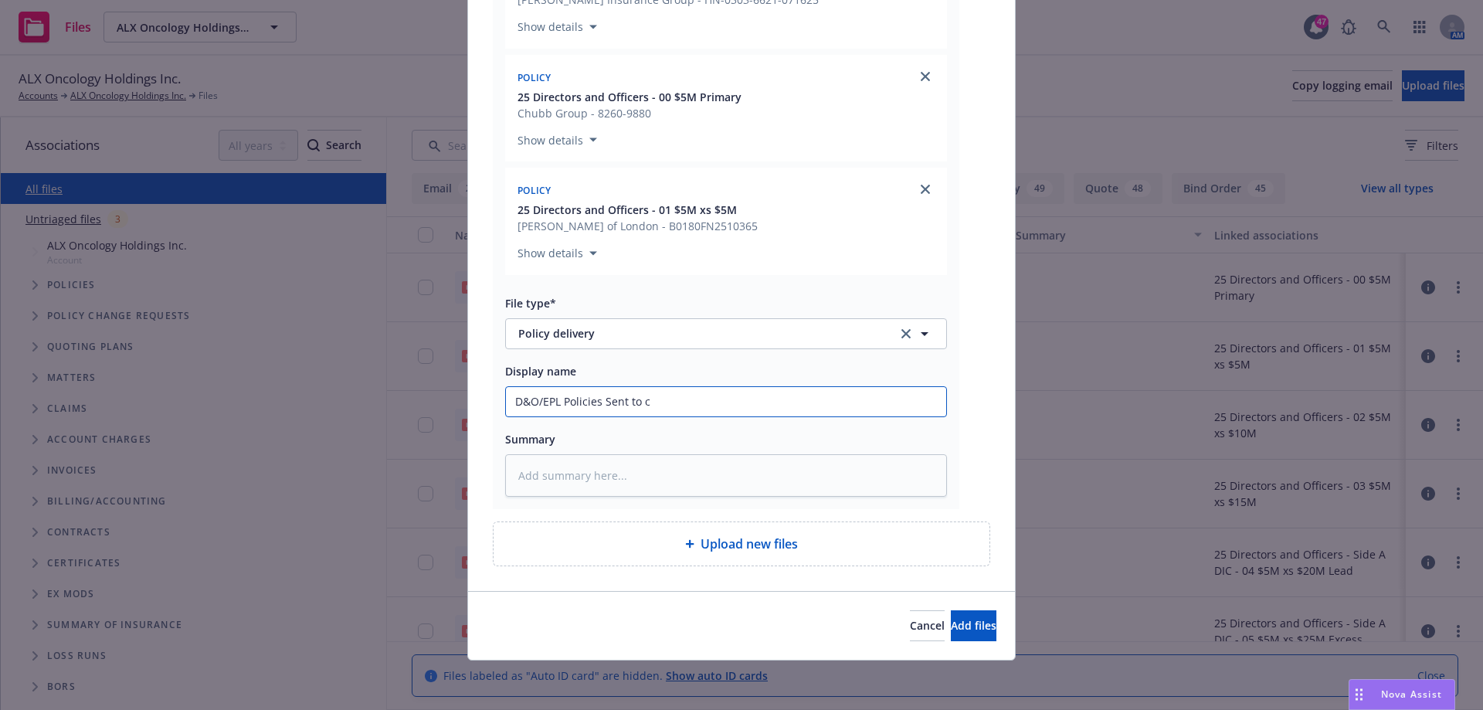
type textarea "x"
type input "D&O/EPL Policies Sent to"
type textarea "x"
type input "D&O/EPL Policies Sent to C"
type textarea "x"
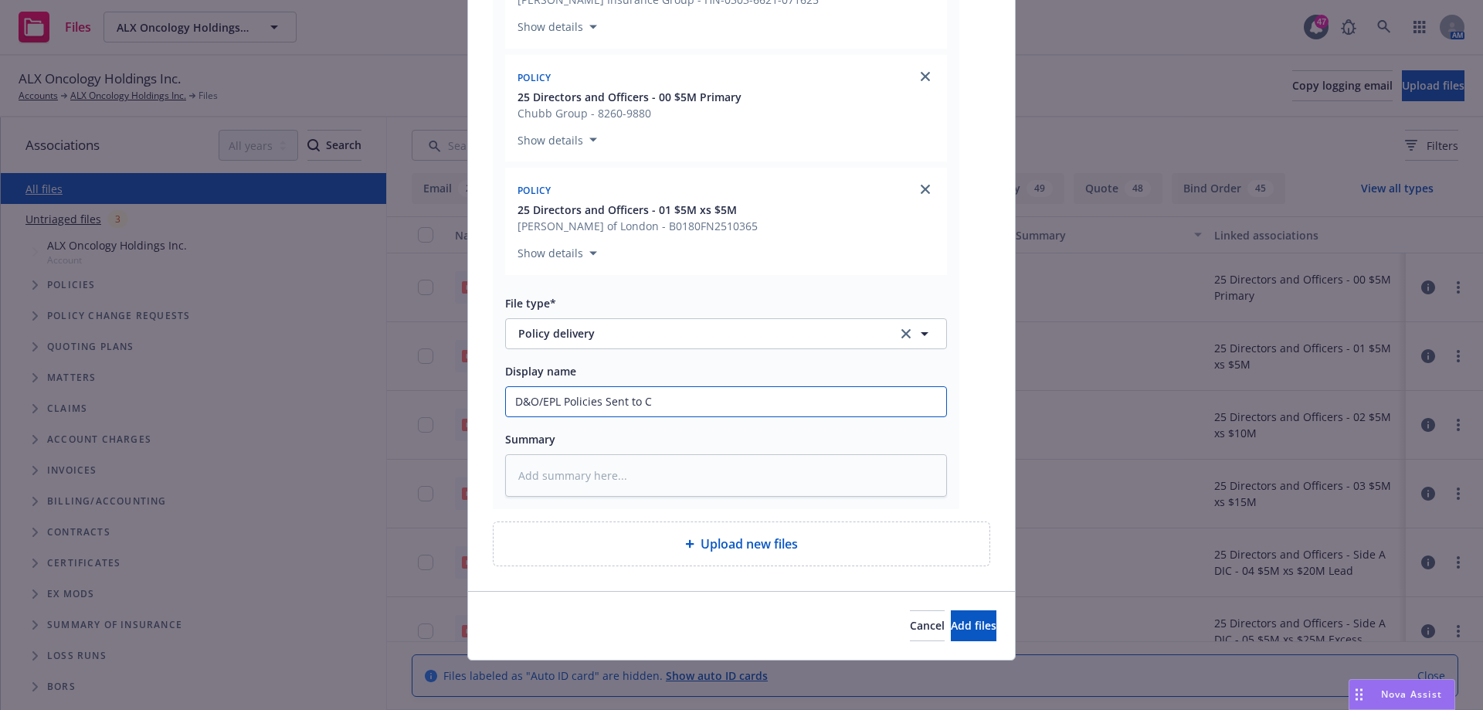
type input "D&O/EPL Policies Sent to Cl"
type textarea "x"
type input "D&O/EPL Policies Sent to Cli"
type textarea "x"
type input "D&O/EPL Policies Sent to Clie"
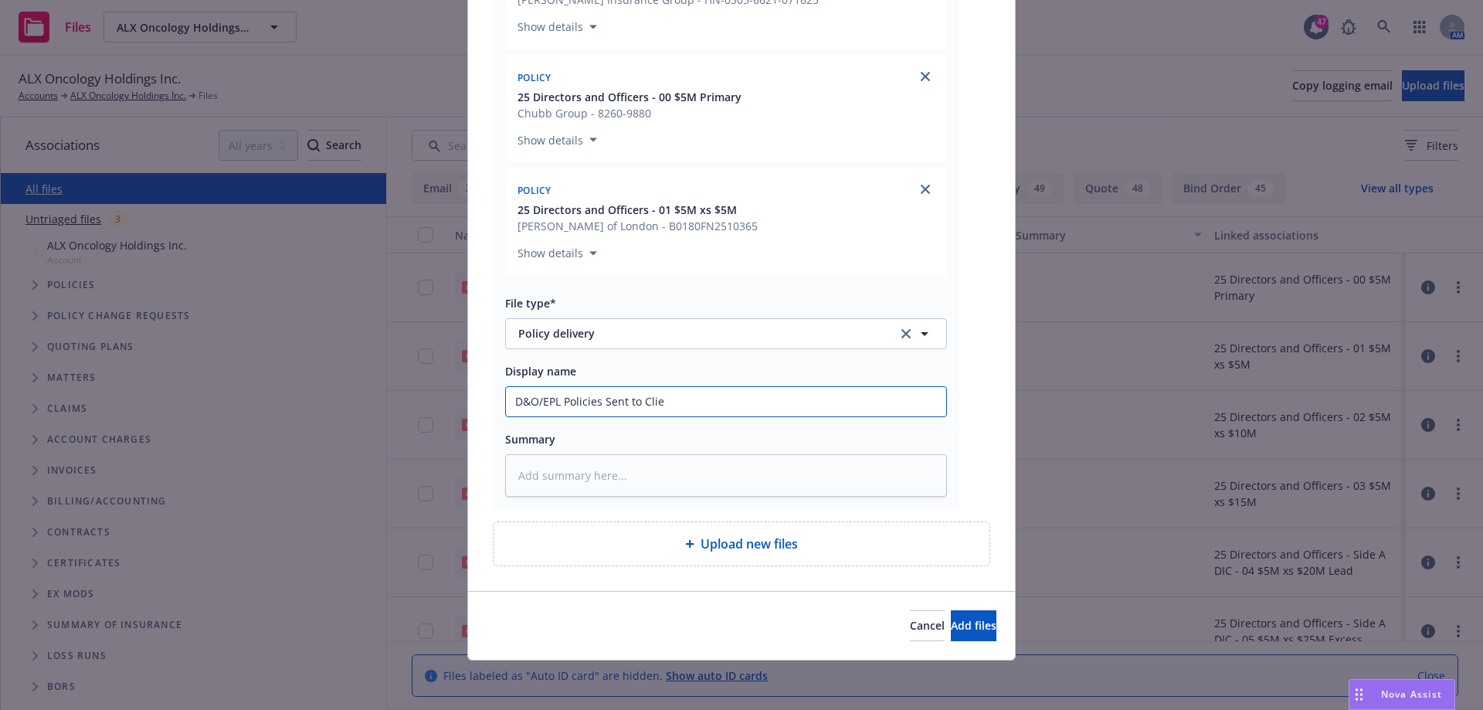
type textarea "x"
type input "D&O/EPL Policies Sent to Clien"
type textarea "x"
type input "D&O/EPL Policies Sent to Client"
click at [951, 629] on span "Add files" at bounding box center [974, 625] width 46 height 15
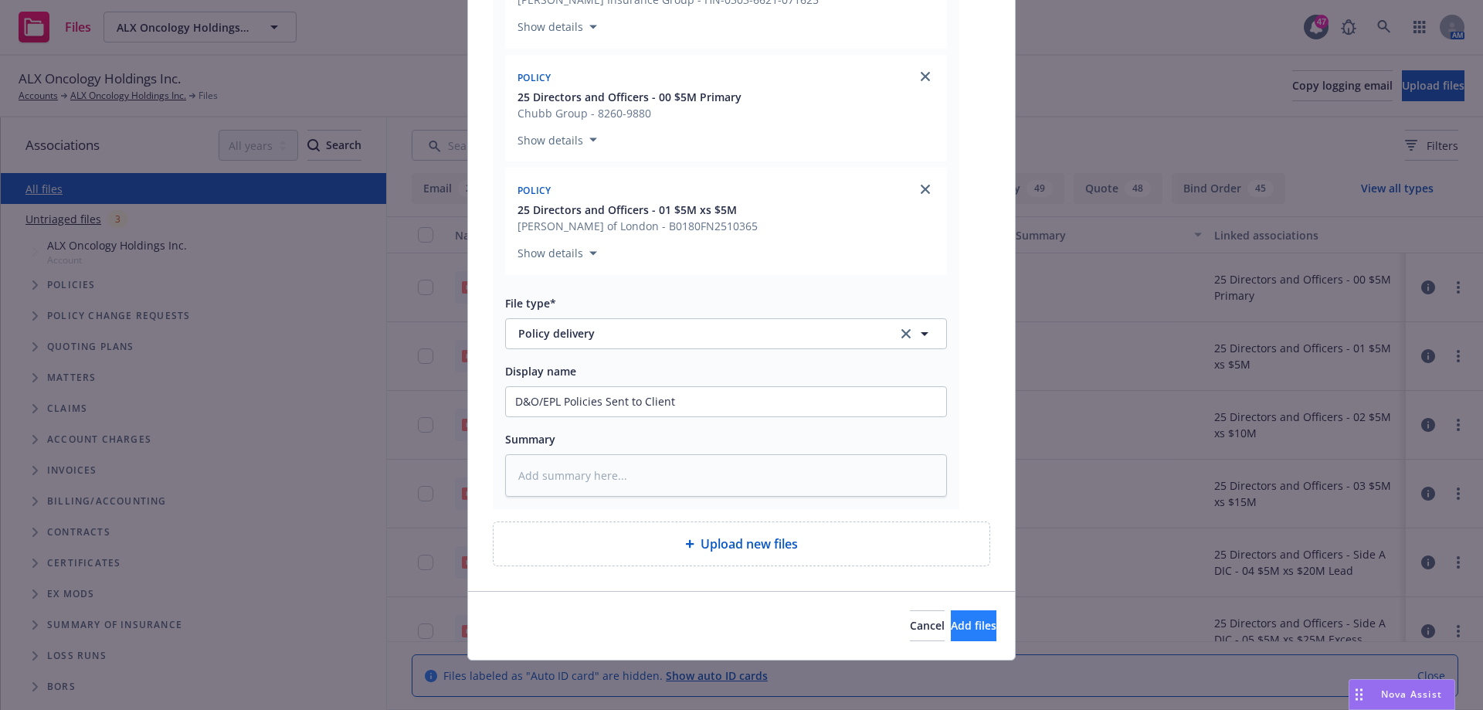
scroll to position [787, 0]
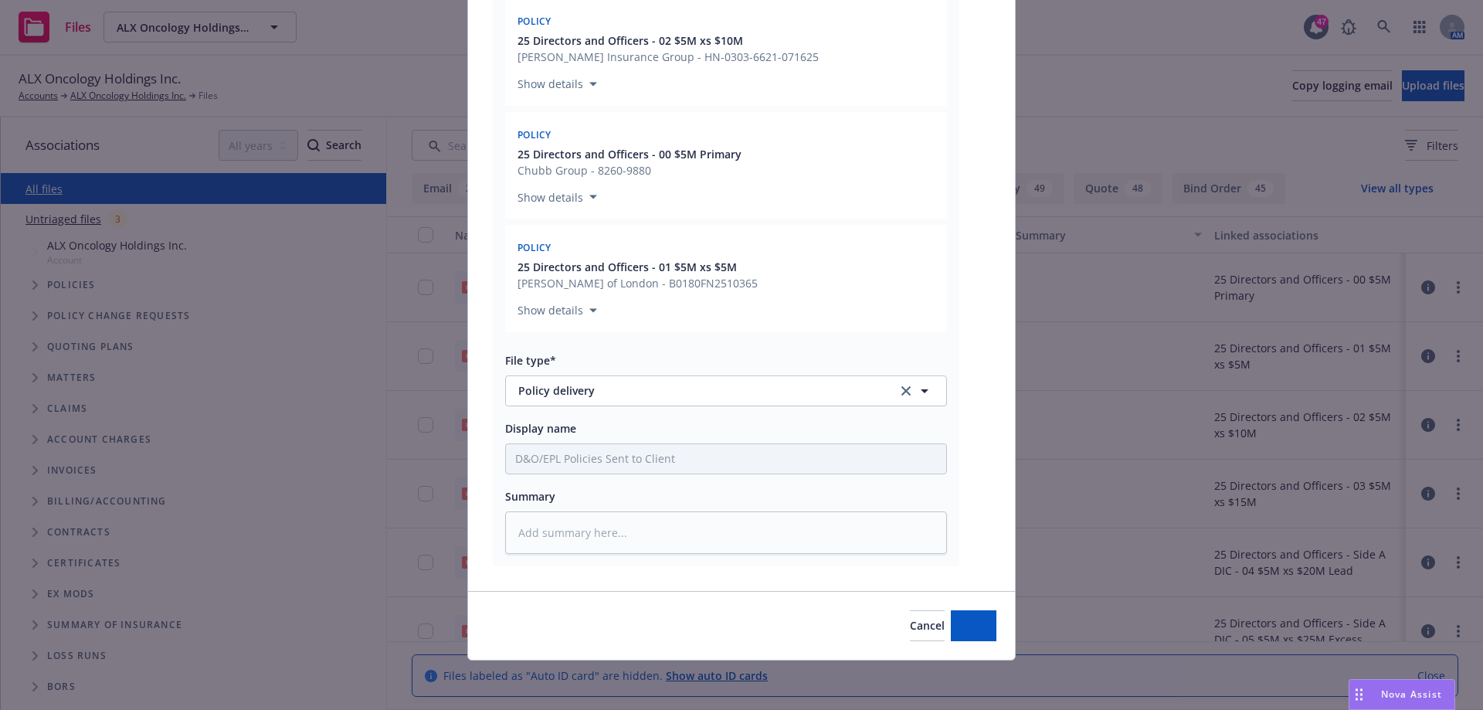
type textarea "x"
